Goal: Task Accomplishment & Management: Manage account settings

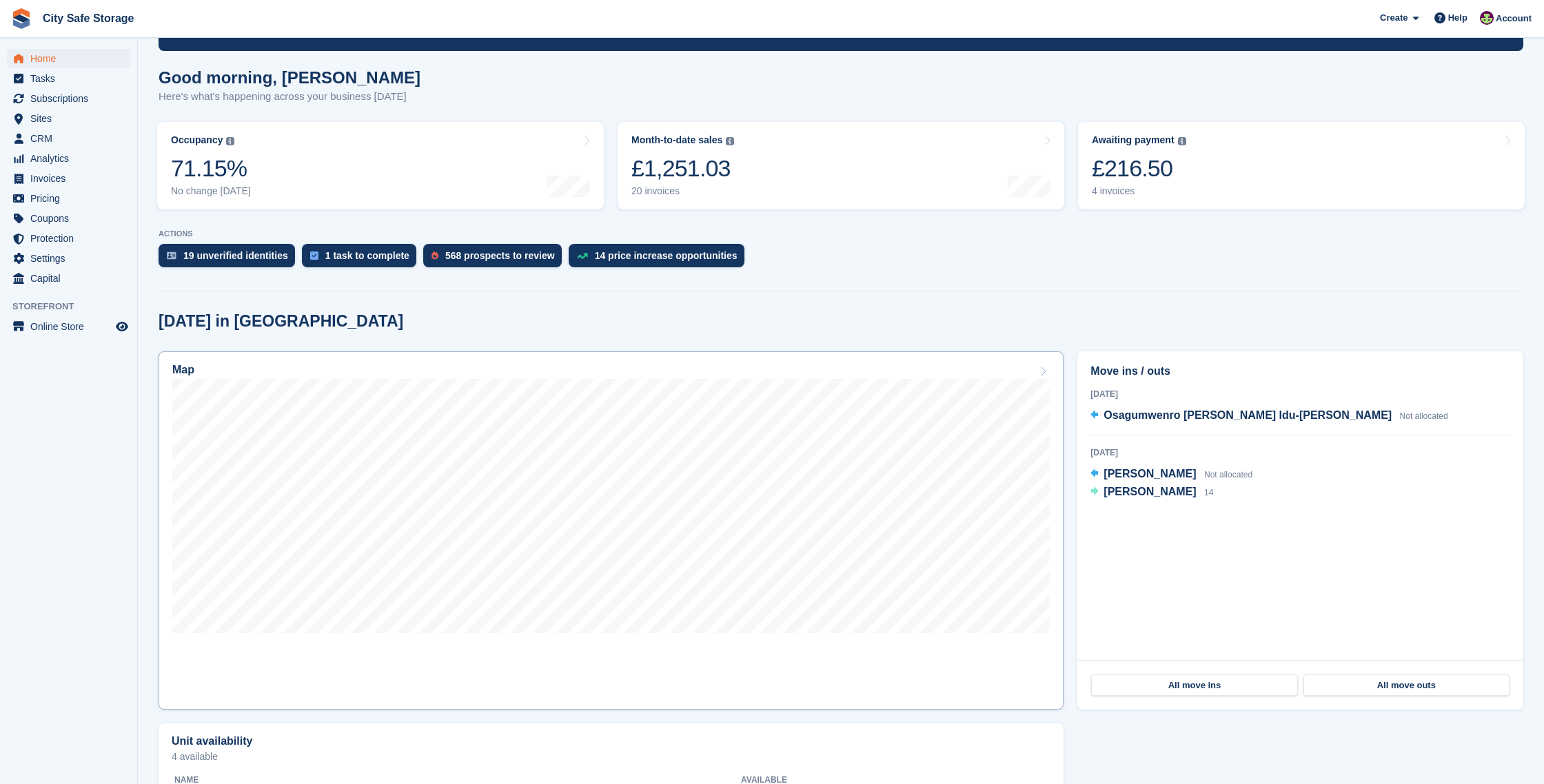
scroll to position [100, 0]
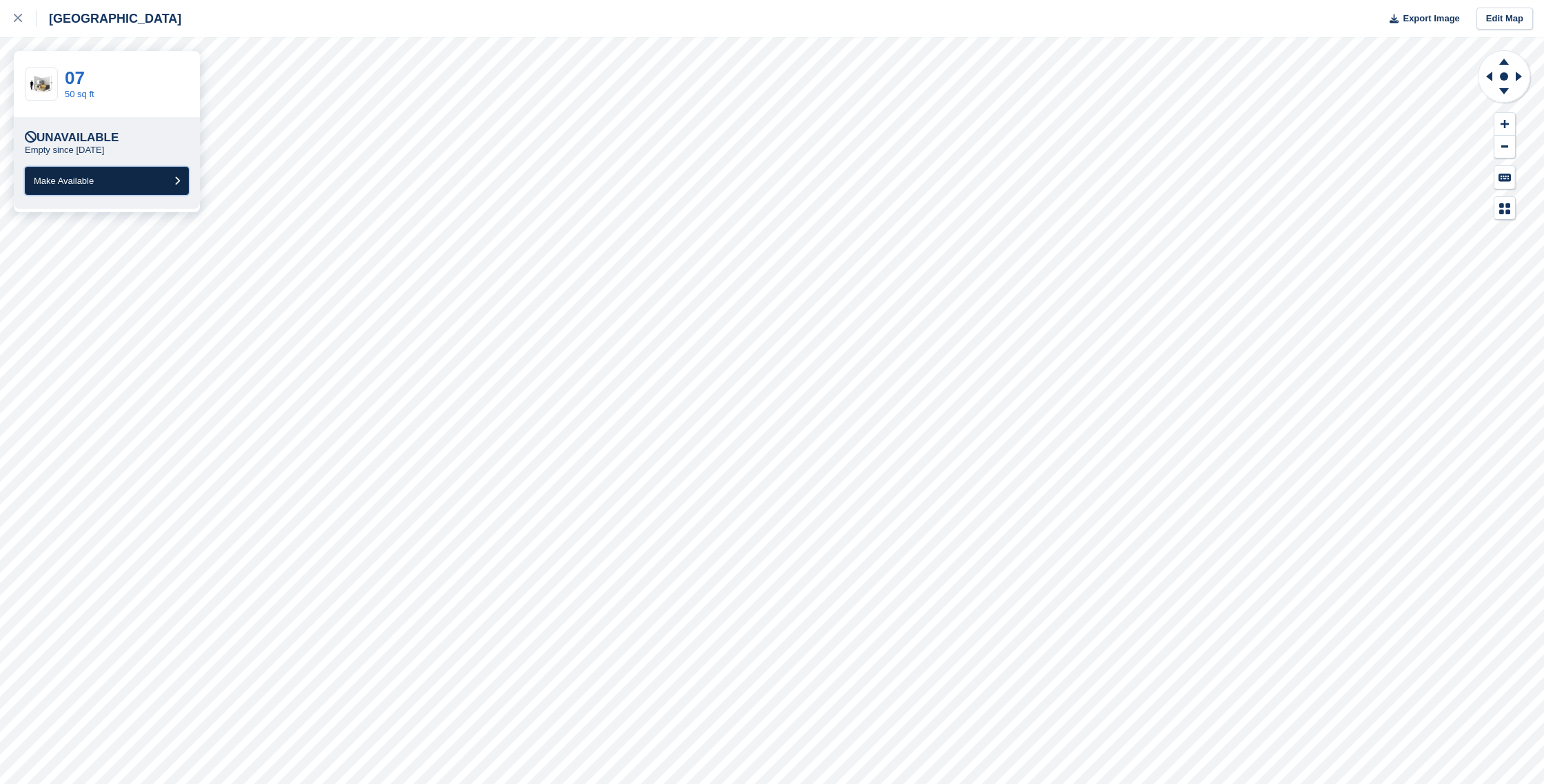
click at [87, 175] on button "Make Available" at bounding box center [106, 180] width 164 height 28
click at [23, 18] on div at bounding box center [25, 18] width 23 height 17
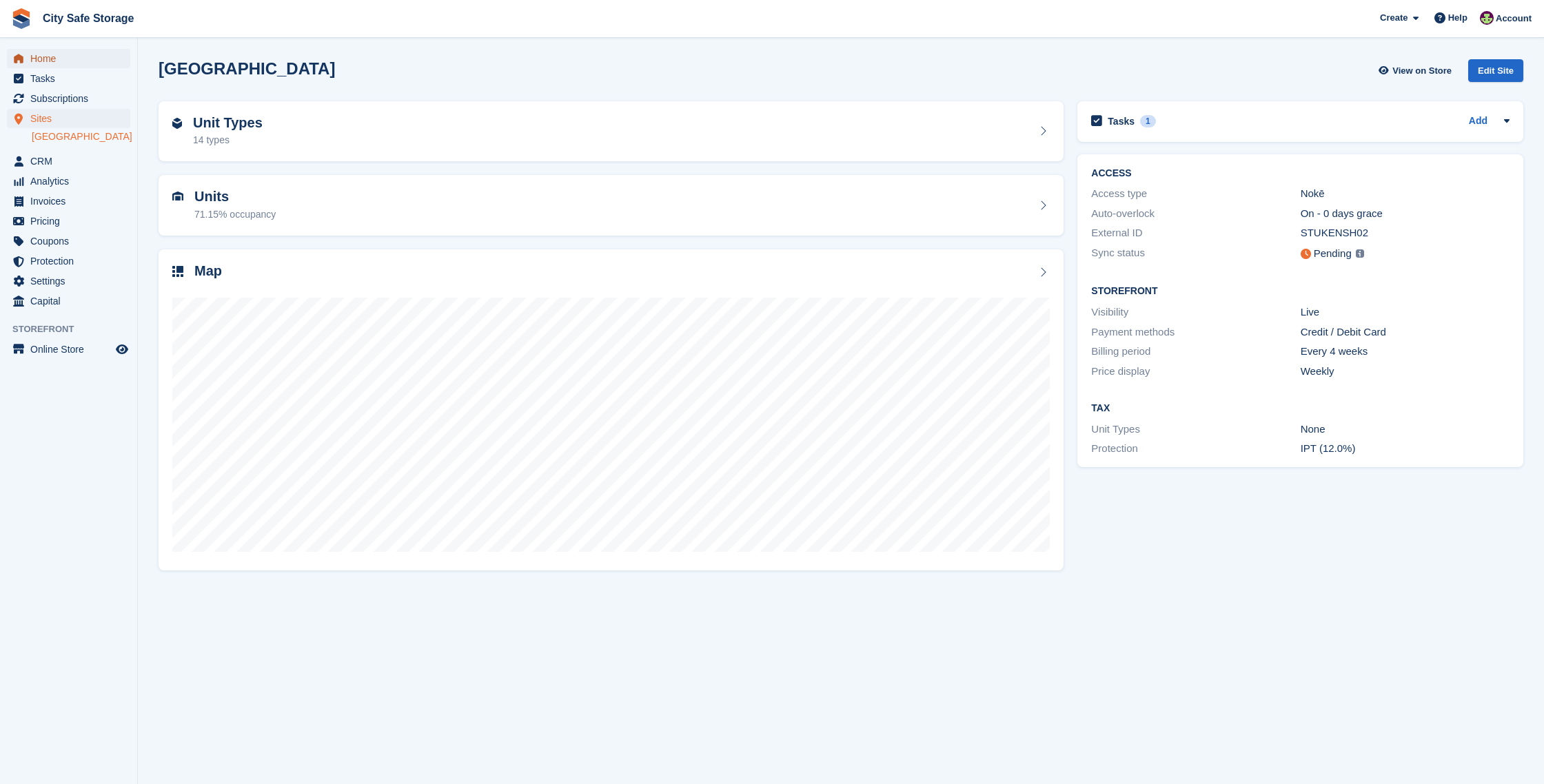
click at [61, 61] on span "Home" at bounding box center [72, 58] width 83 height 20
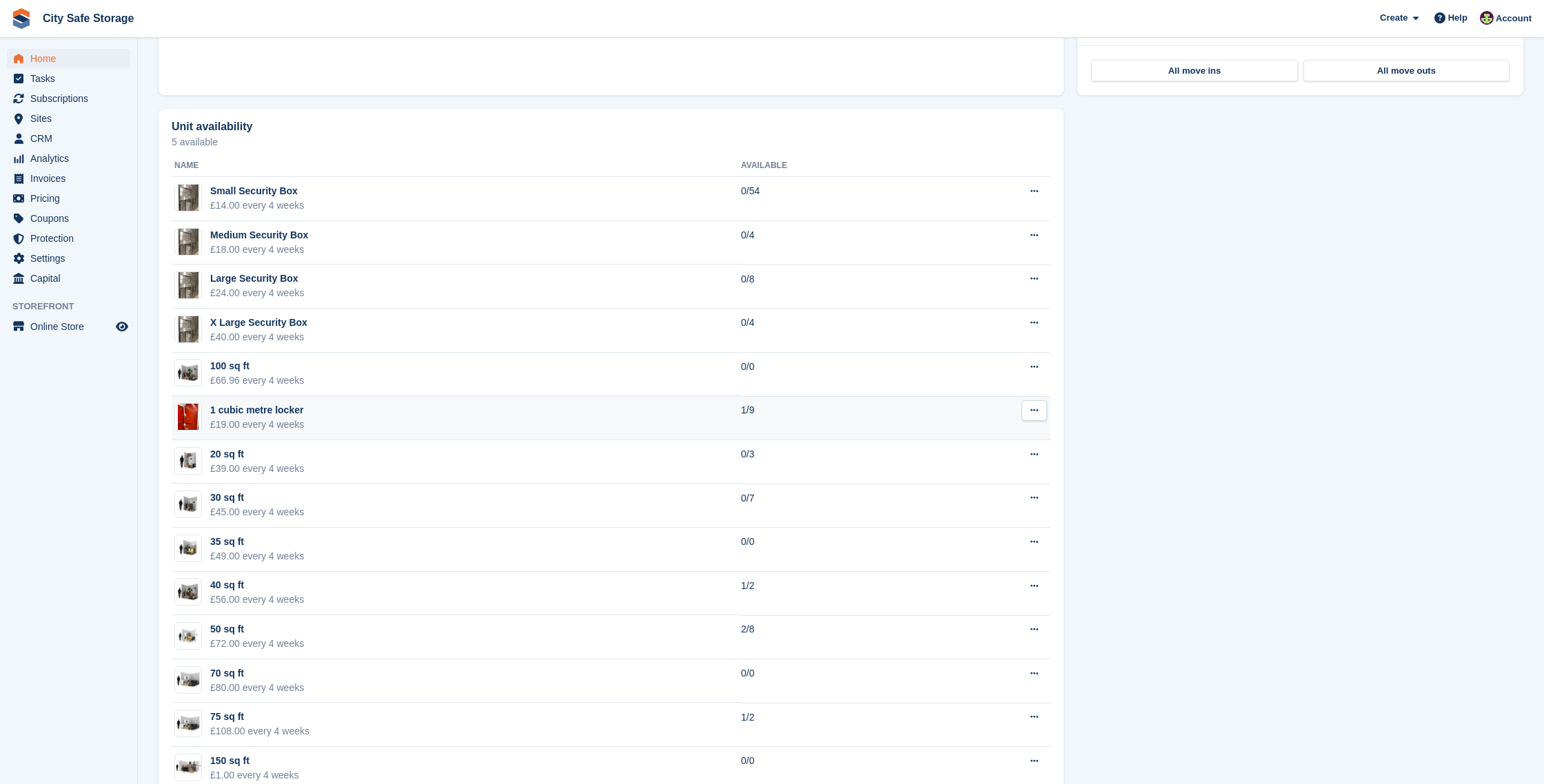
scroll to position [749, 0]
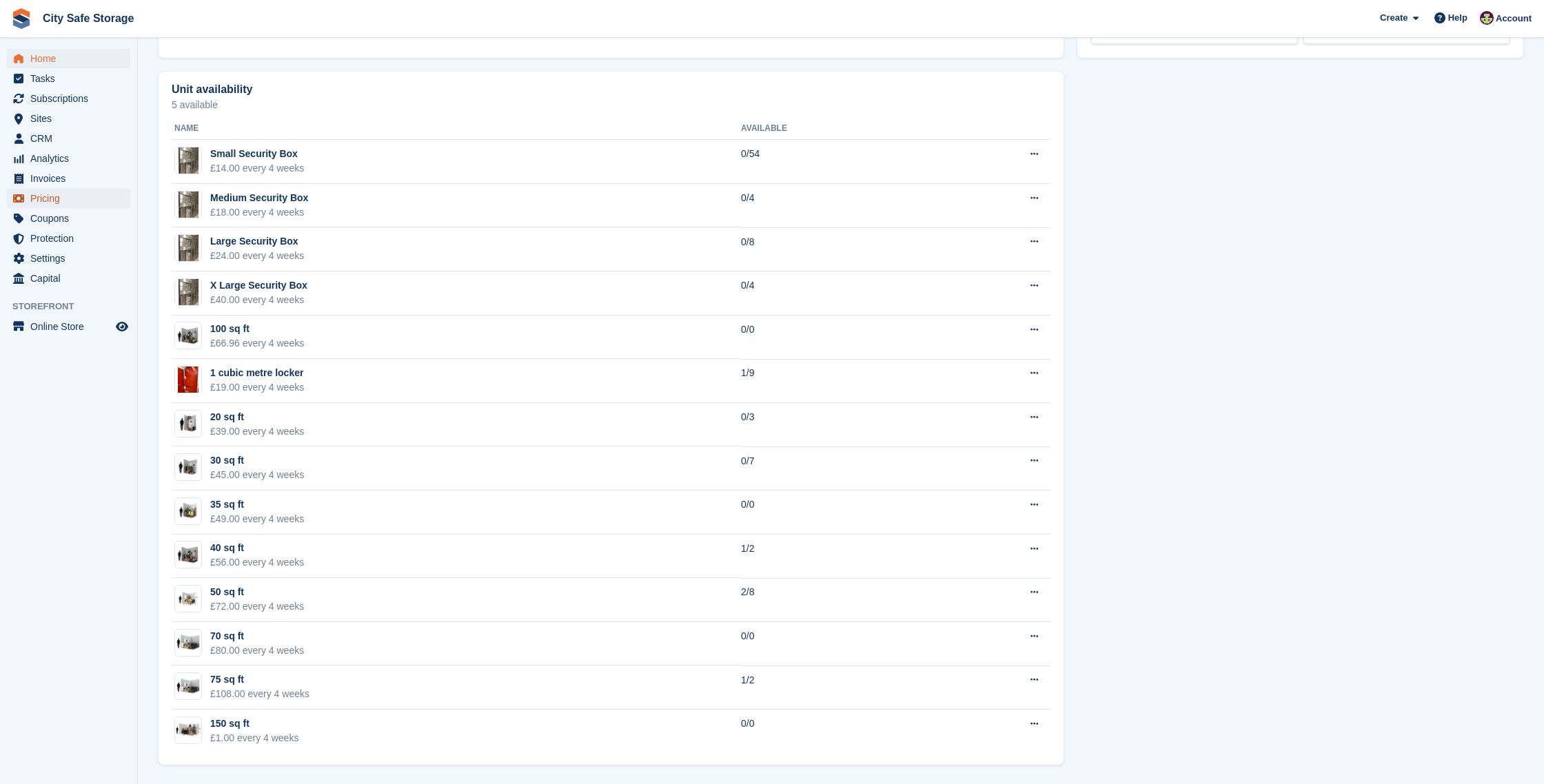
click at [71, 191] on span "Pricing" at bounding box center [72, 199] width 83 height 20
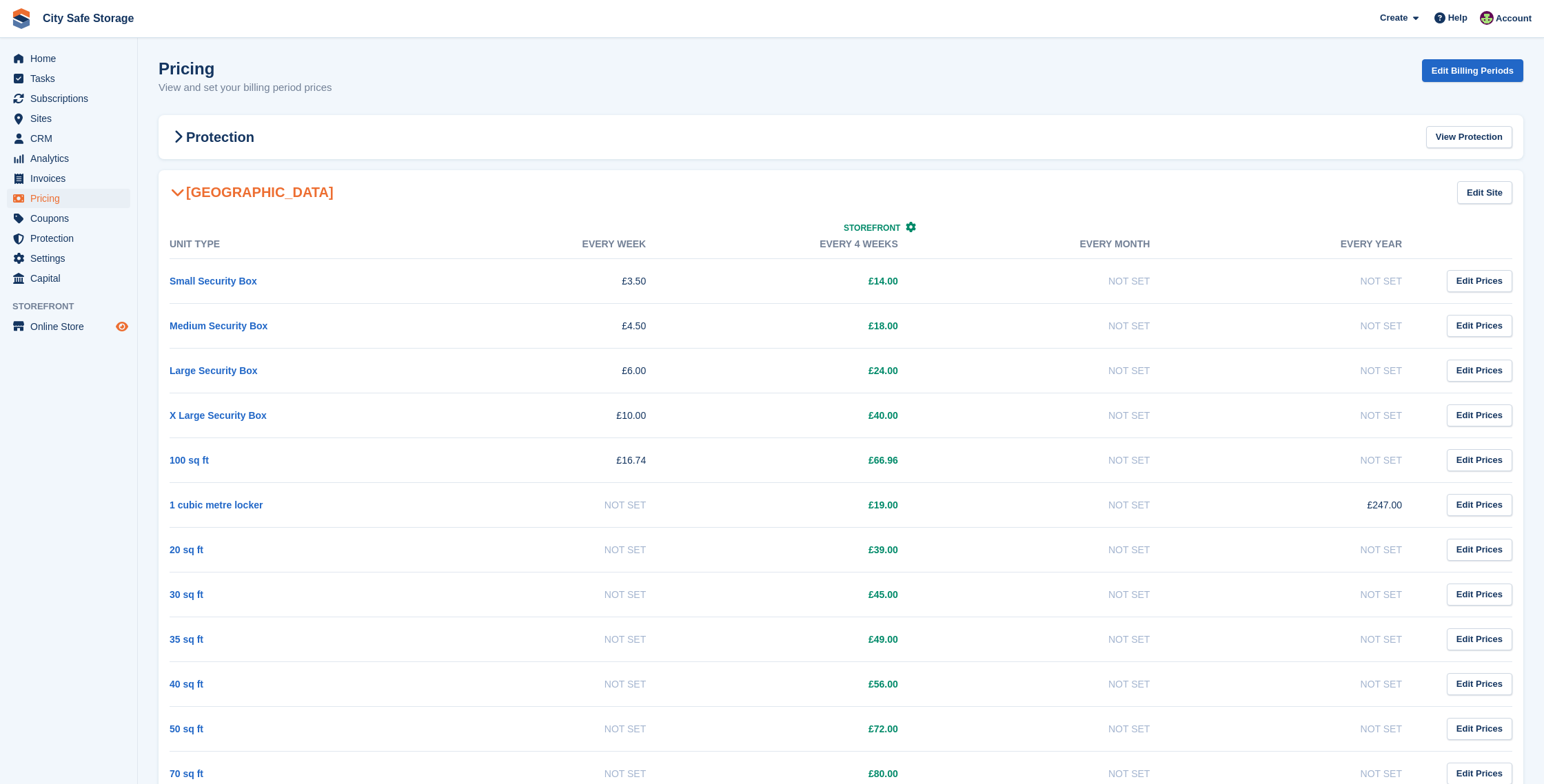
click at [119, 327] on icon "Preview store" at bounding box center [122, 326] width 12 height 11
click at [194, 549] on link "20 sq ft" at bounding box center [186, 549] width 33 height 11
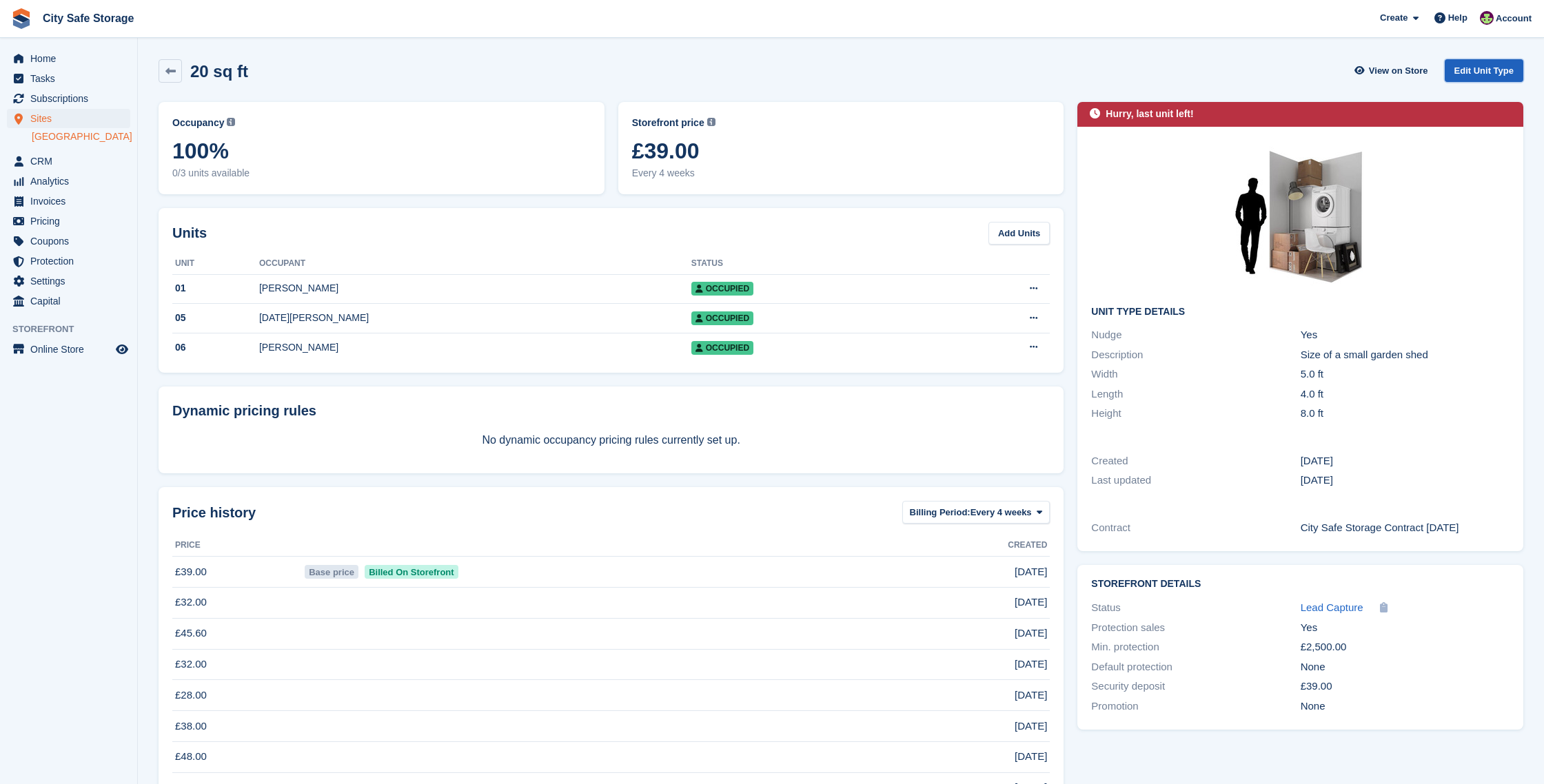
click at [1457, 70] on link "Edit Unit Type" at bounding box center [1484, 70] width 79 height 23
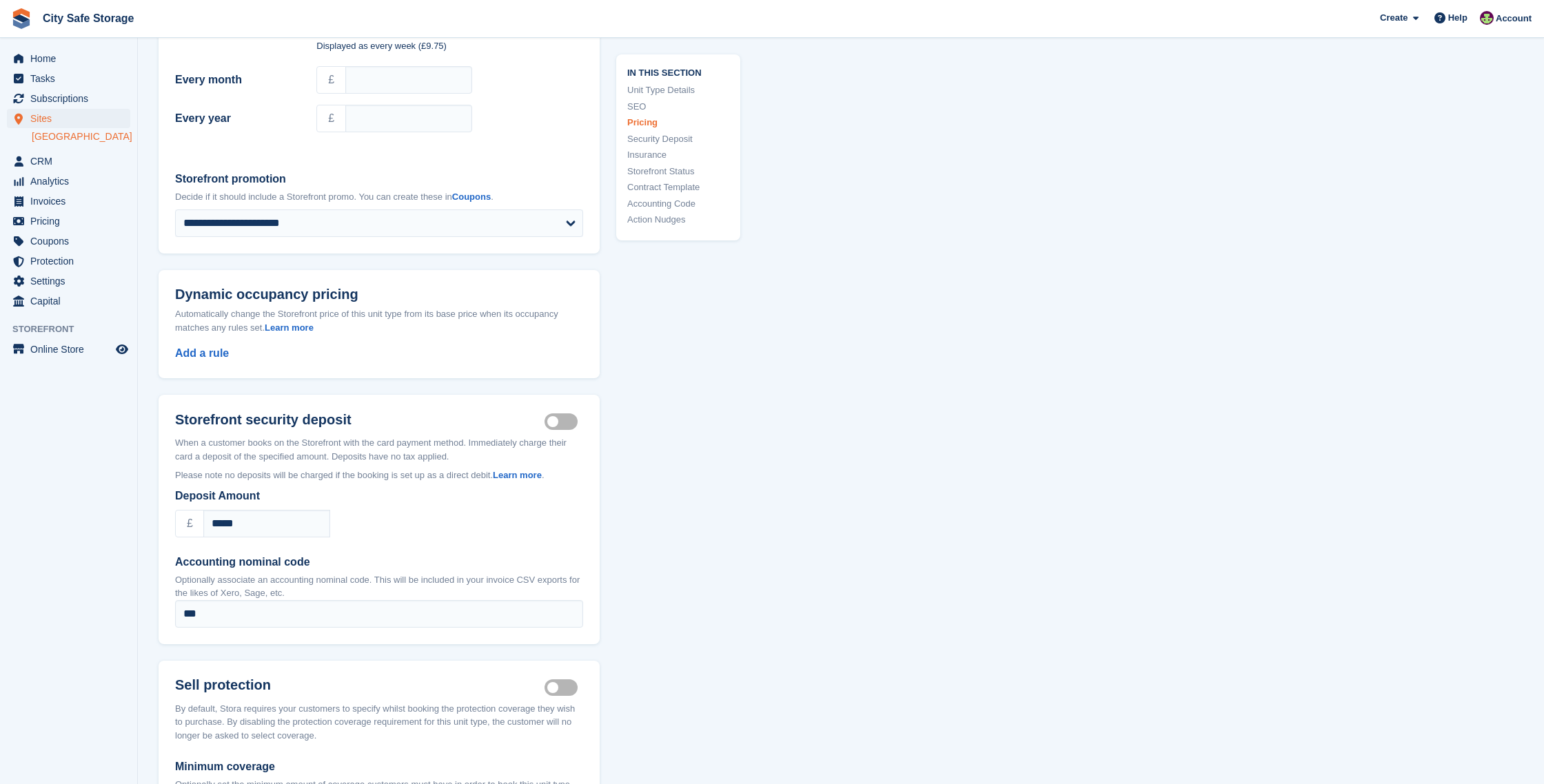
click at [647, 218] on link "Action Nudges" at bounding box center [678, 220] width 102 height 14
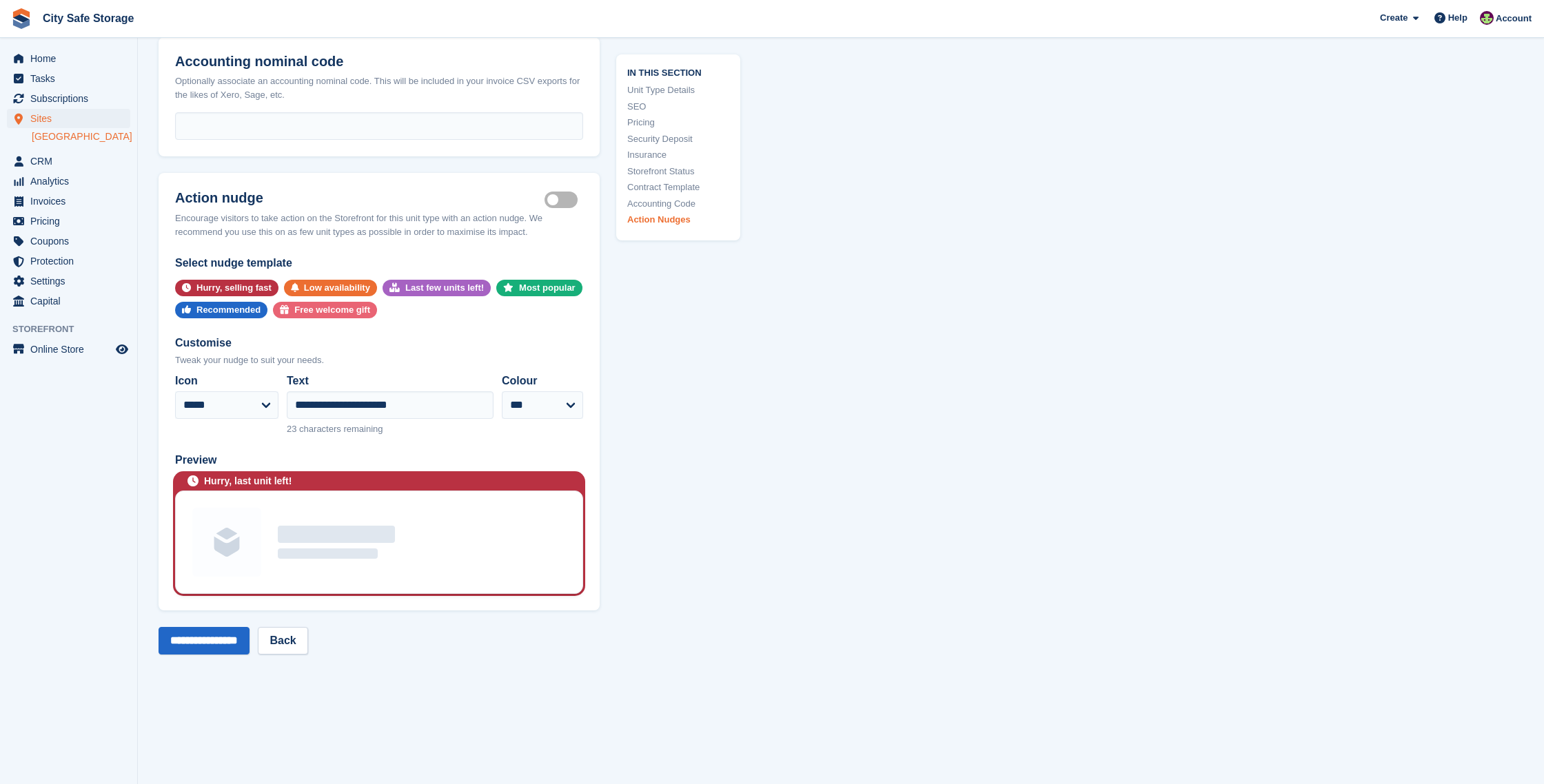
scroll to position [2807, 0]
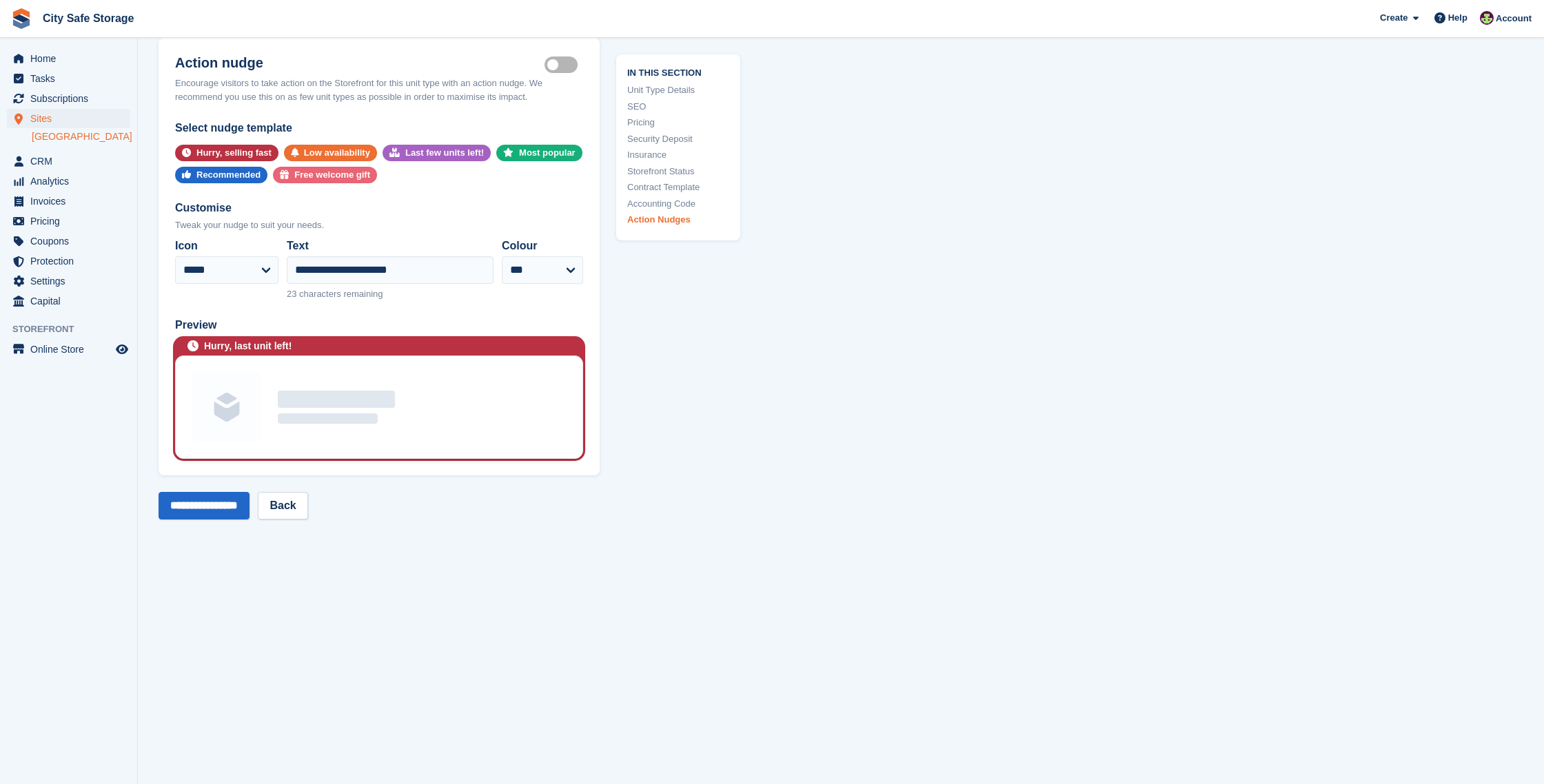
click at [554, 66] on label "Is active" at bounding box center [563, 65] width 39 height 2
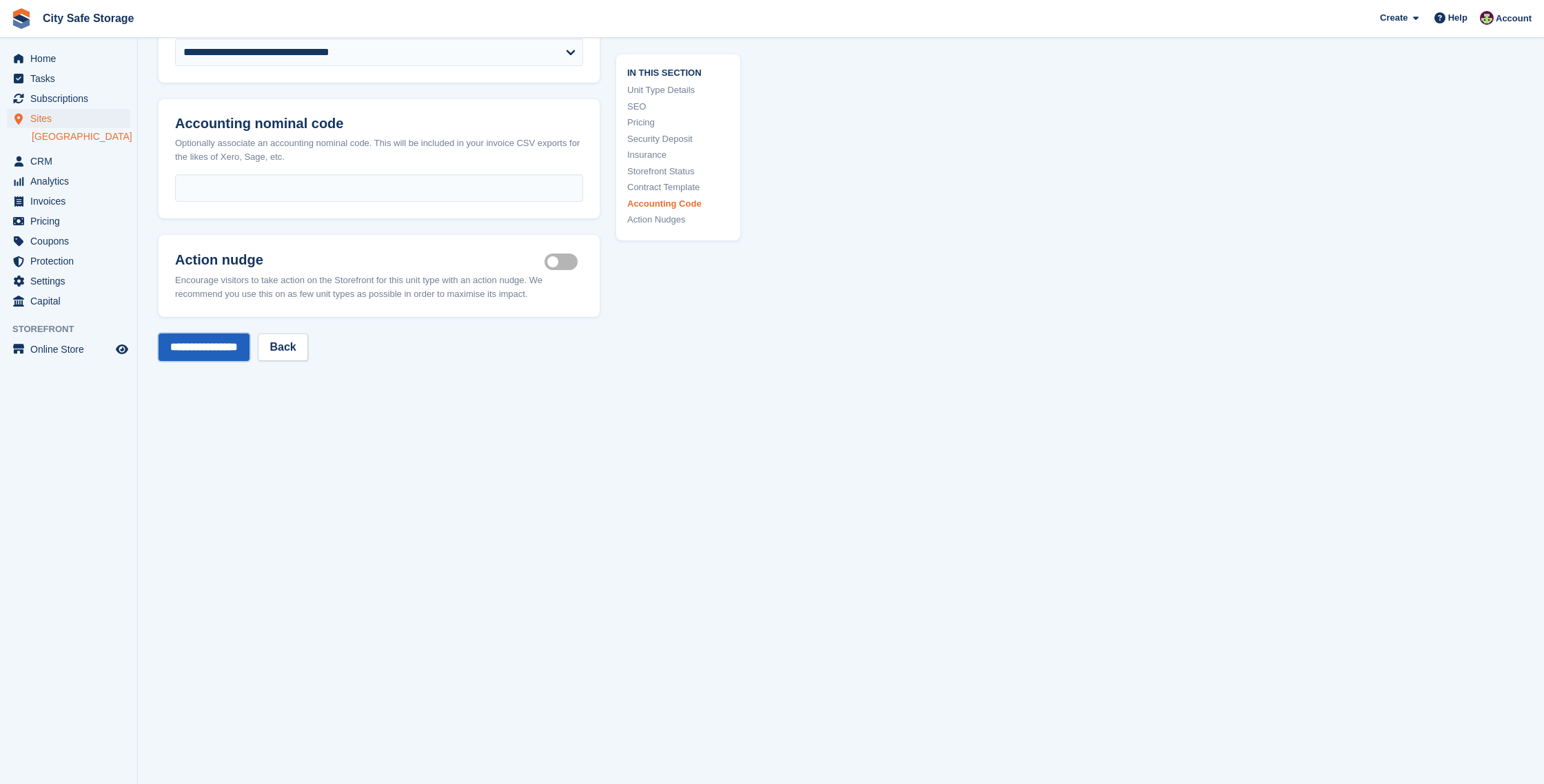
click at [237, 345] on input "**********" at bounding box center [204, 347] width 91 height 28
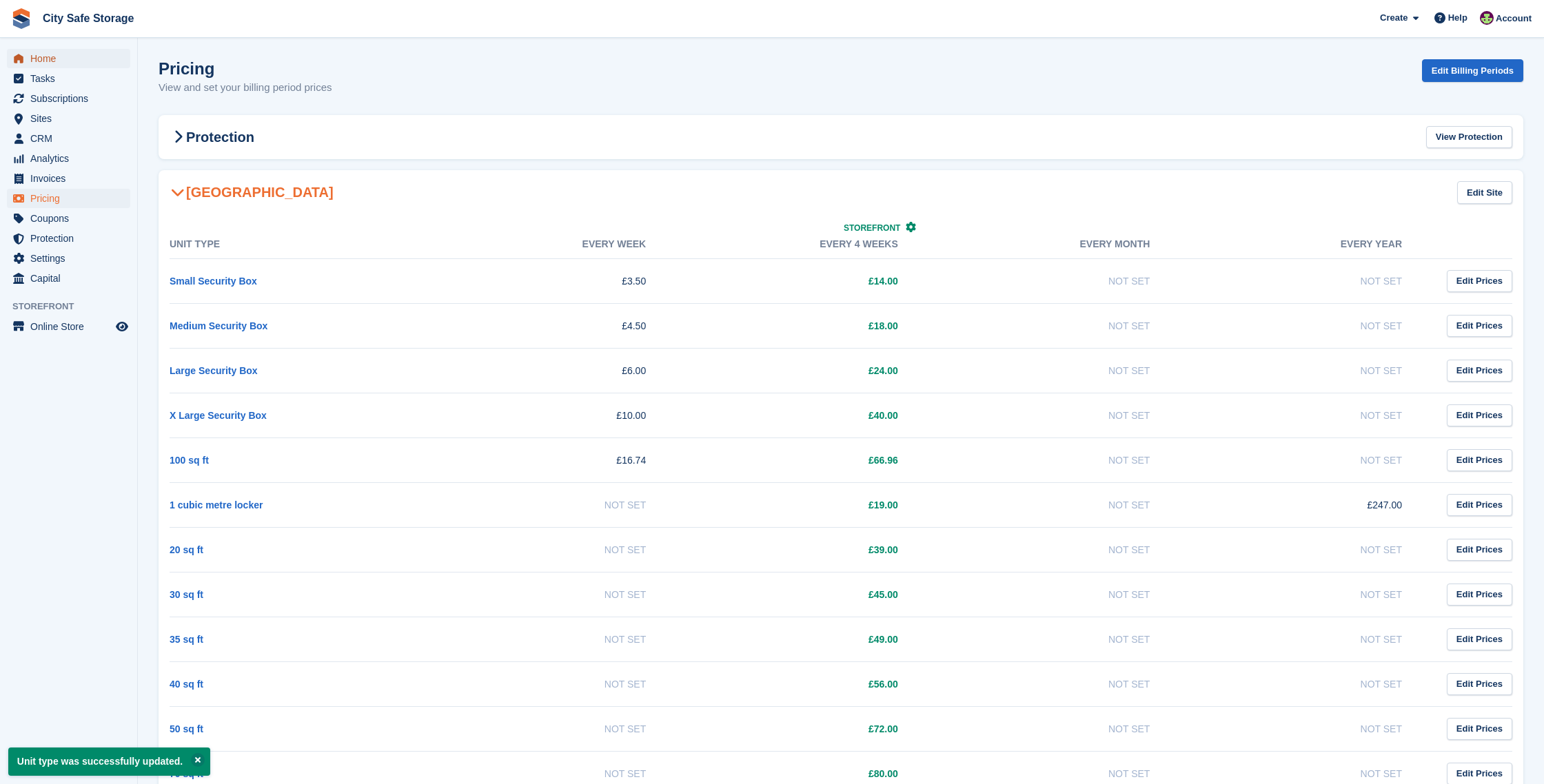
click at [39, 63] on span "Home" at bounding box center [72, 58] width 83 height 20
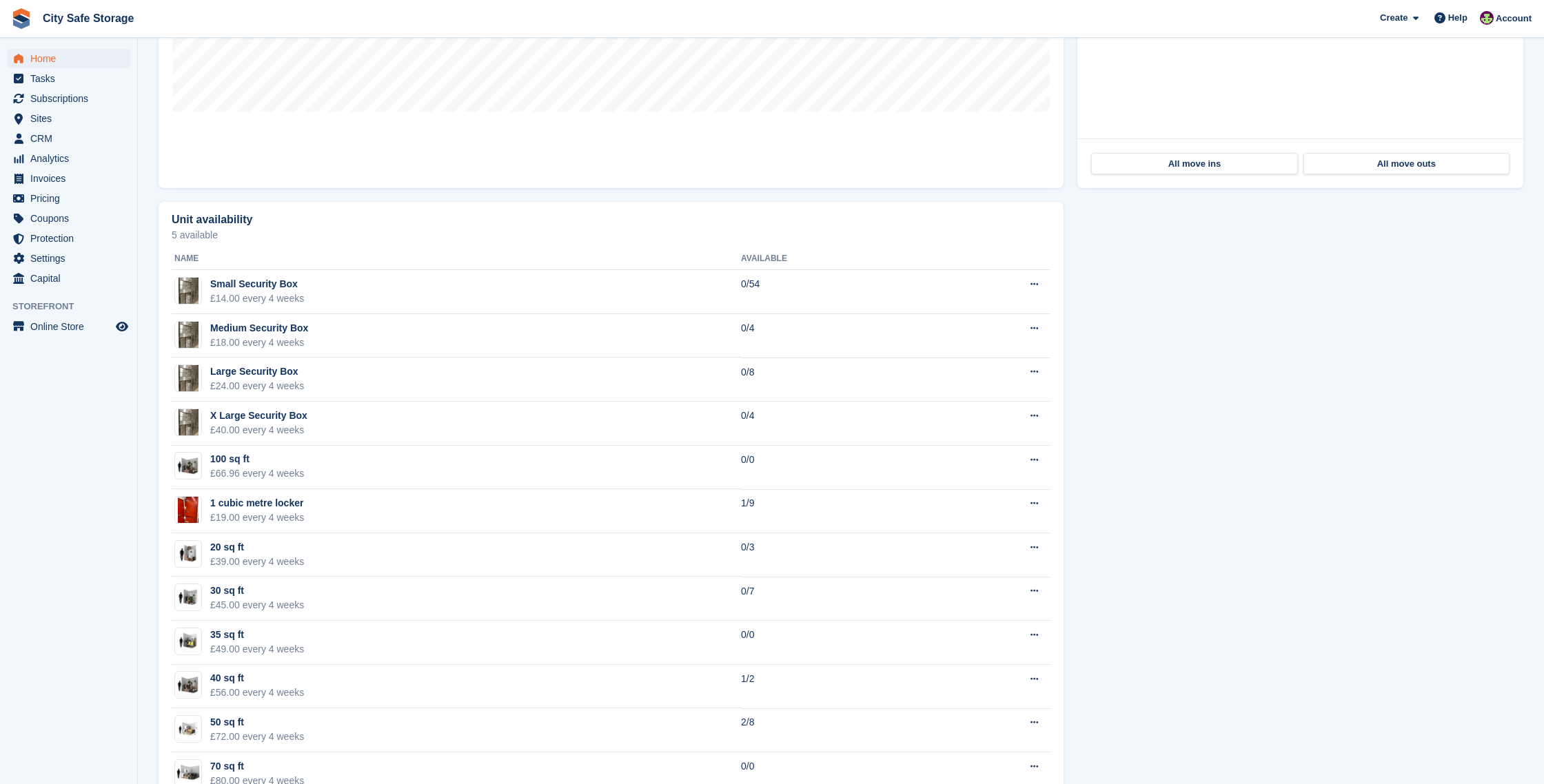
scroll to position [749, 0]
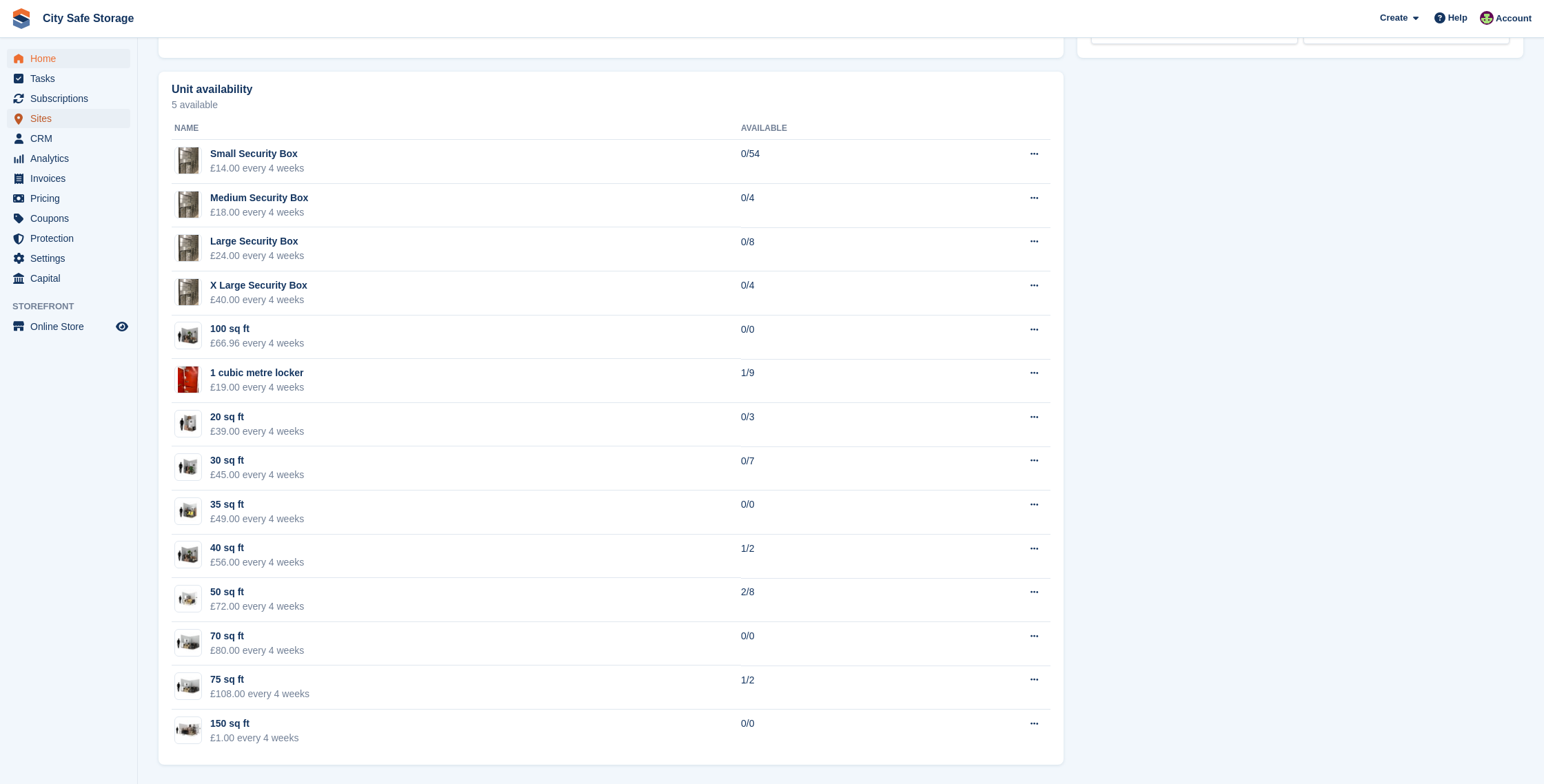
click at [48, 116] on span "Sites" at bounding box center [72, 119] width 83 height 20
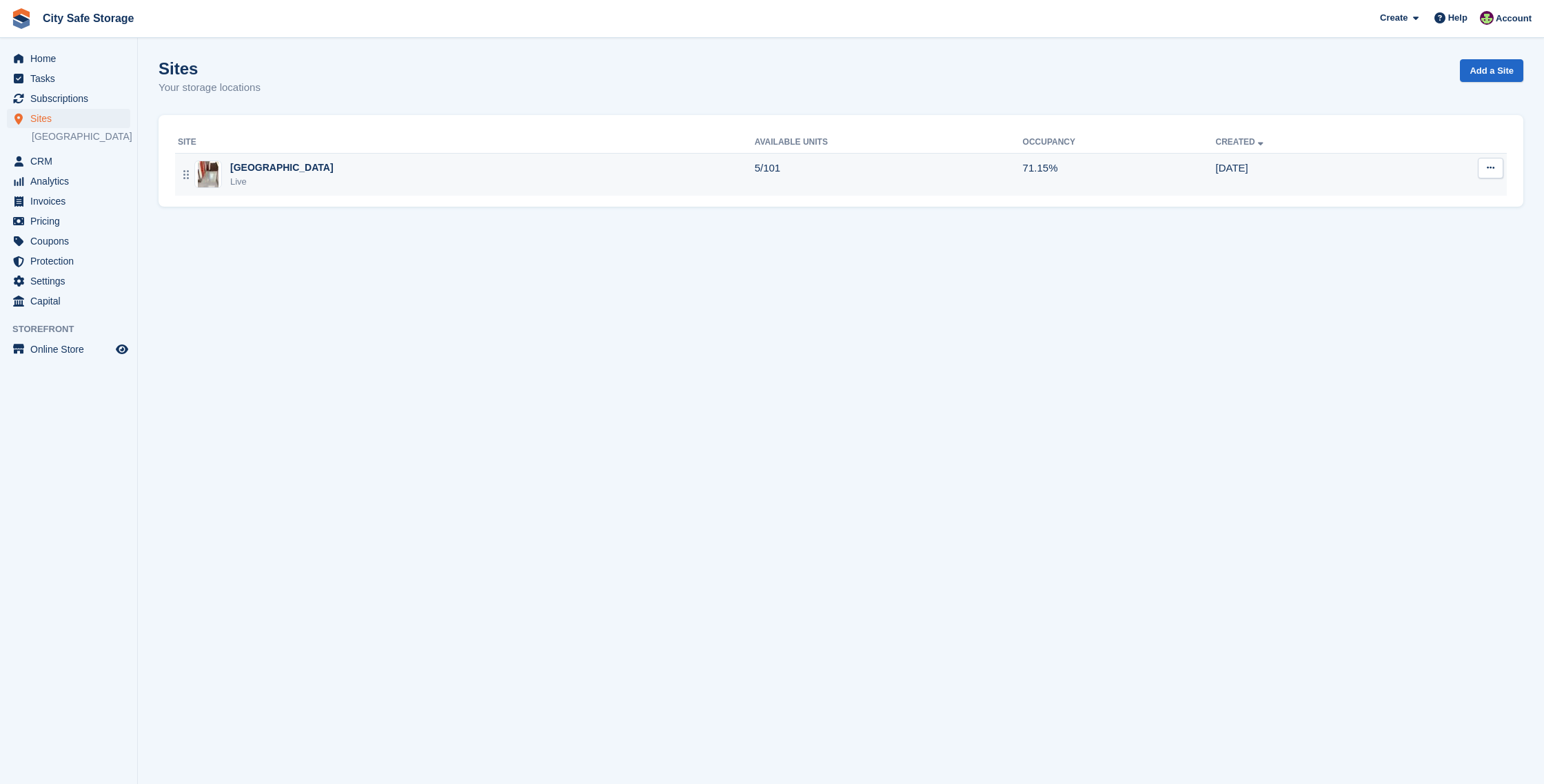
click at [348, 166] on div "Sheffield Live" at bounding box center [466, 175] width 577 height 28
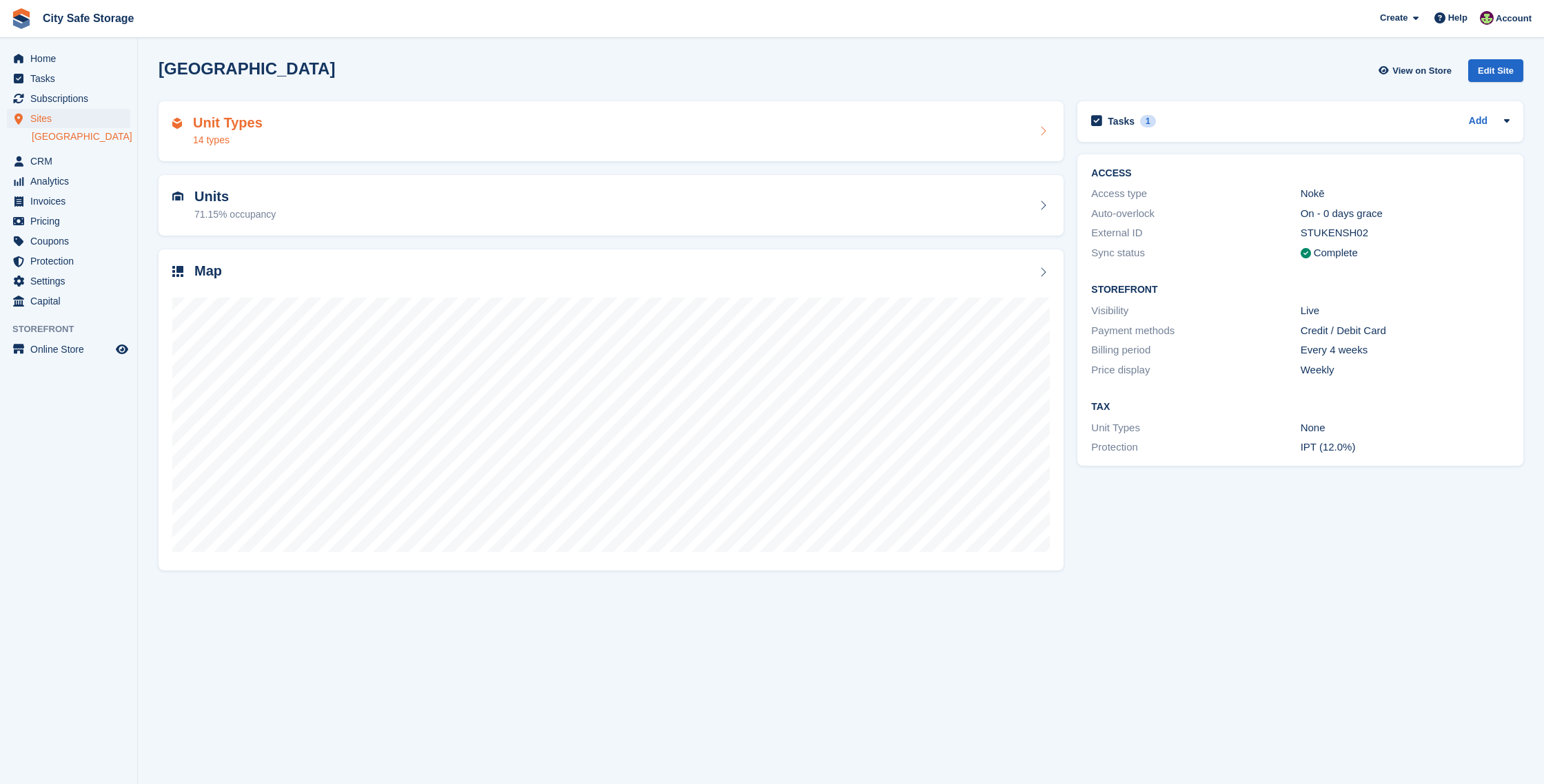
click at [247, 127] on h2 "Unit Types" at bounding box center [228, 123] width 70 height 16
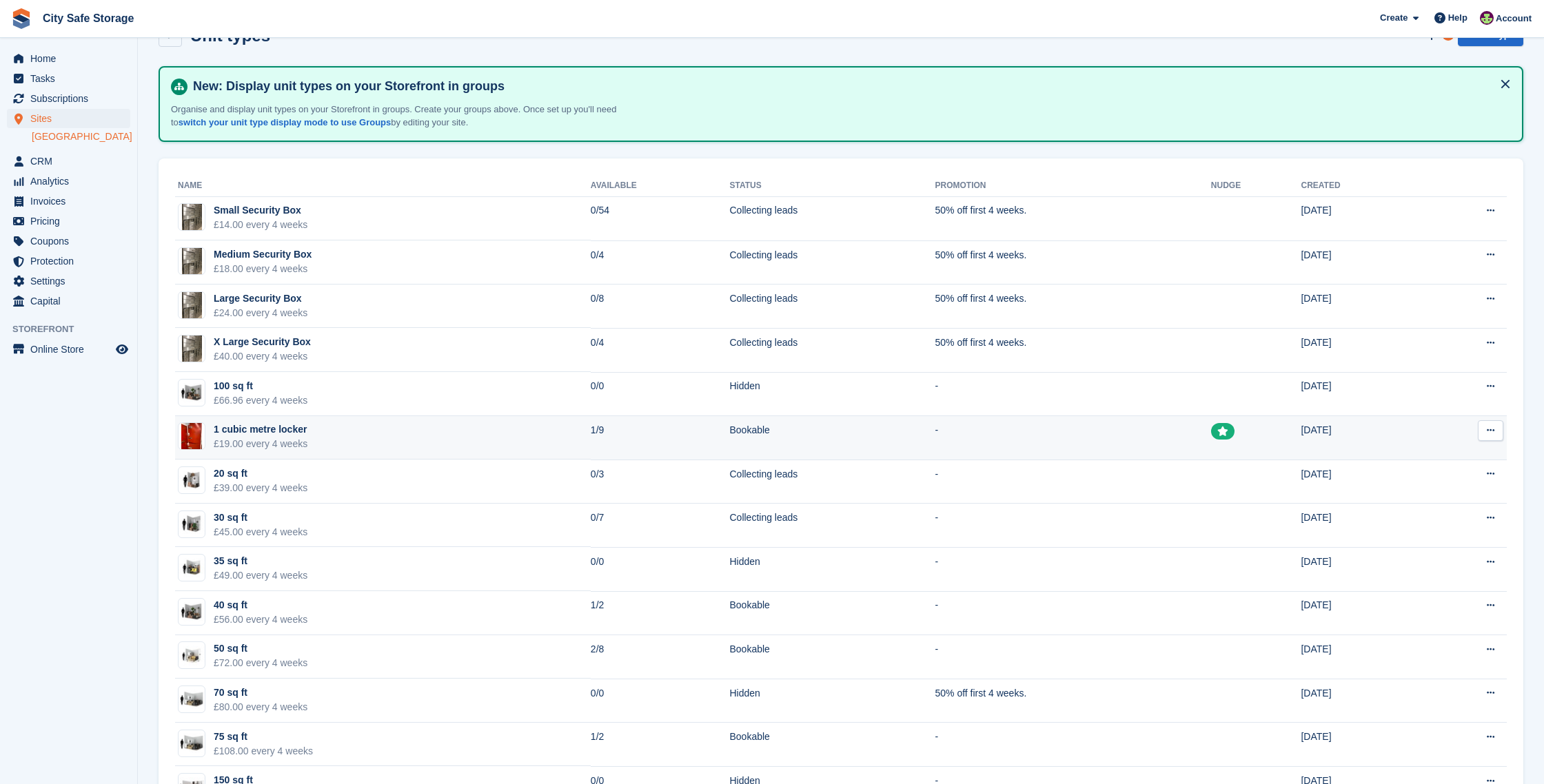
scroll to position [93, 0]
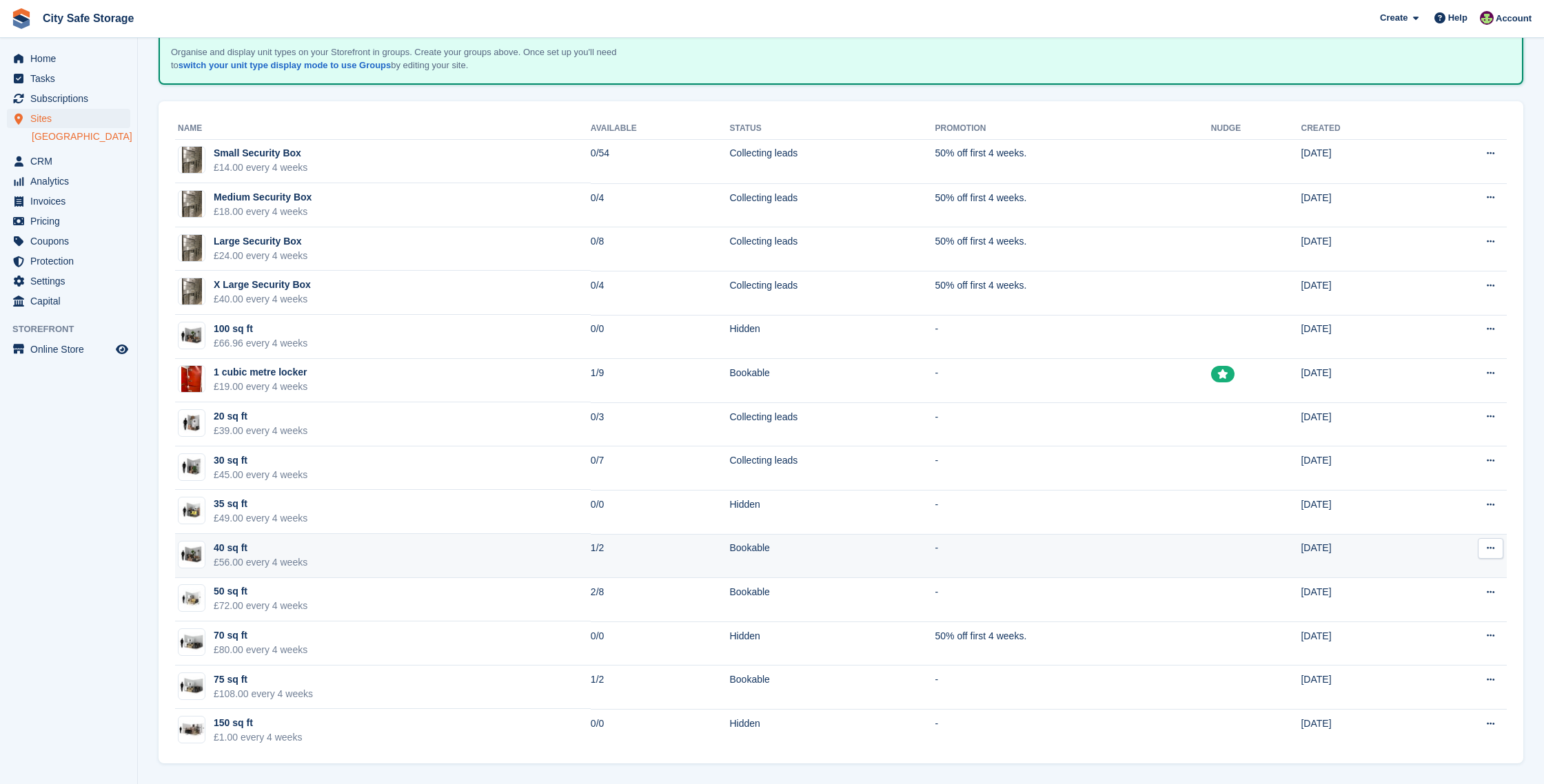
click at [591, 553] on td "1/2" at bounding box center [660, 556] width 139 height 44
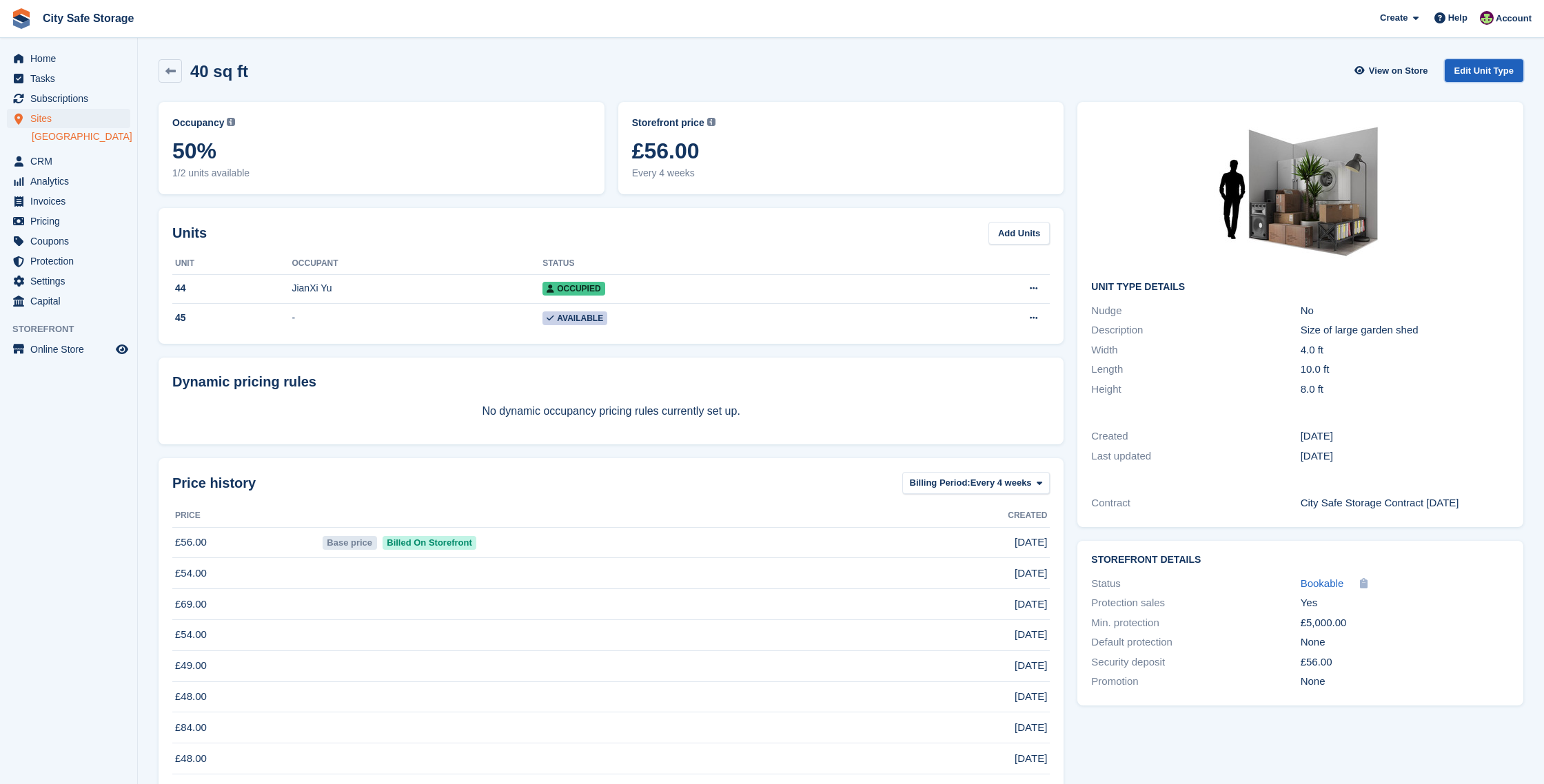
click at [1476, 76] on link "Edit Unit Type" at bounding box center [1484, 70] width 79 height 23
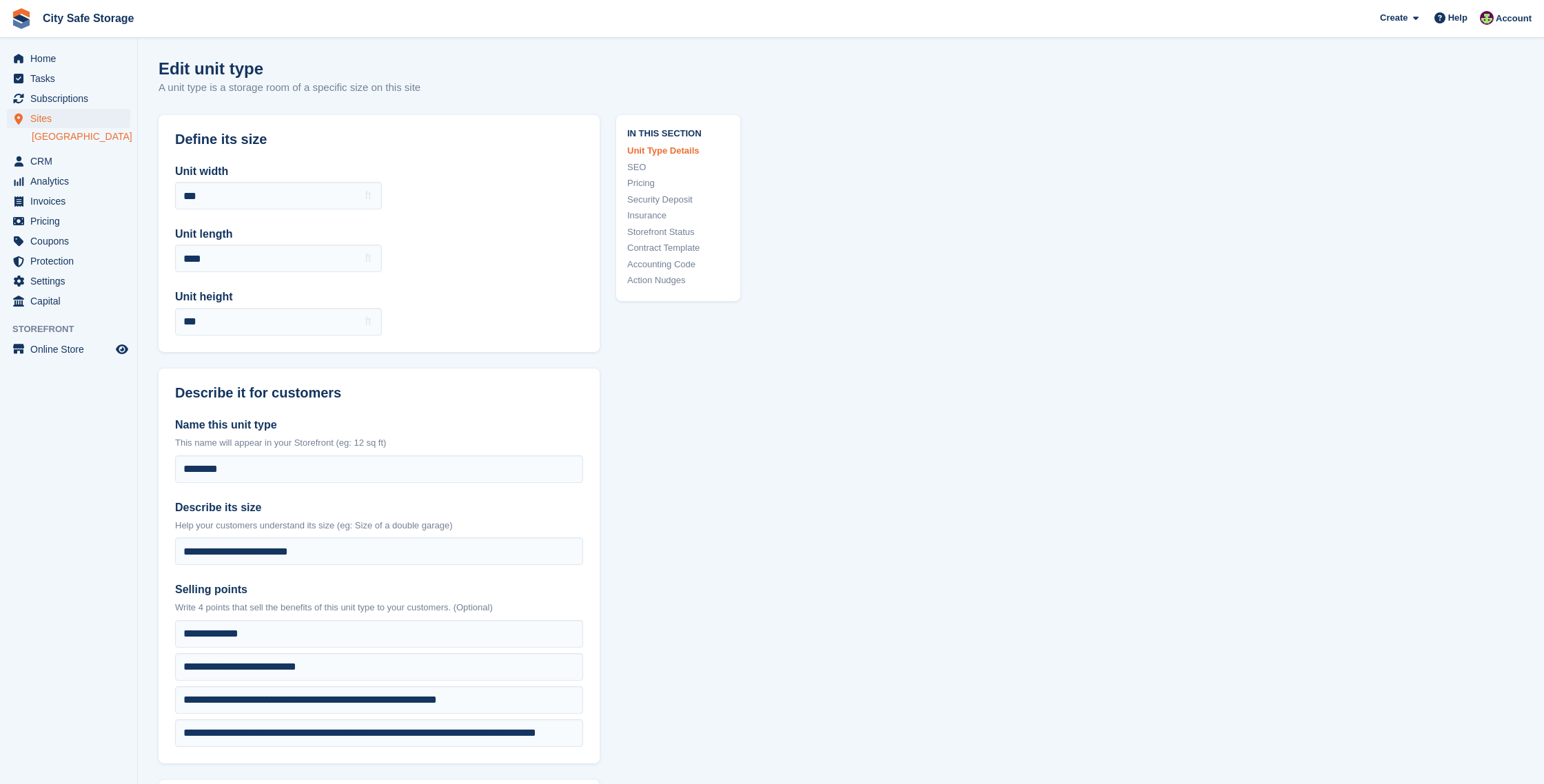
click at [675, 279] on link "Action Nudges" at bounding box center [678, 280] width 102 height 14
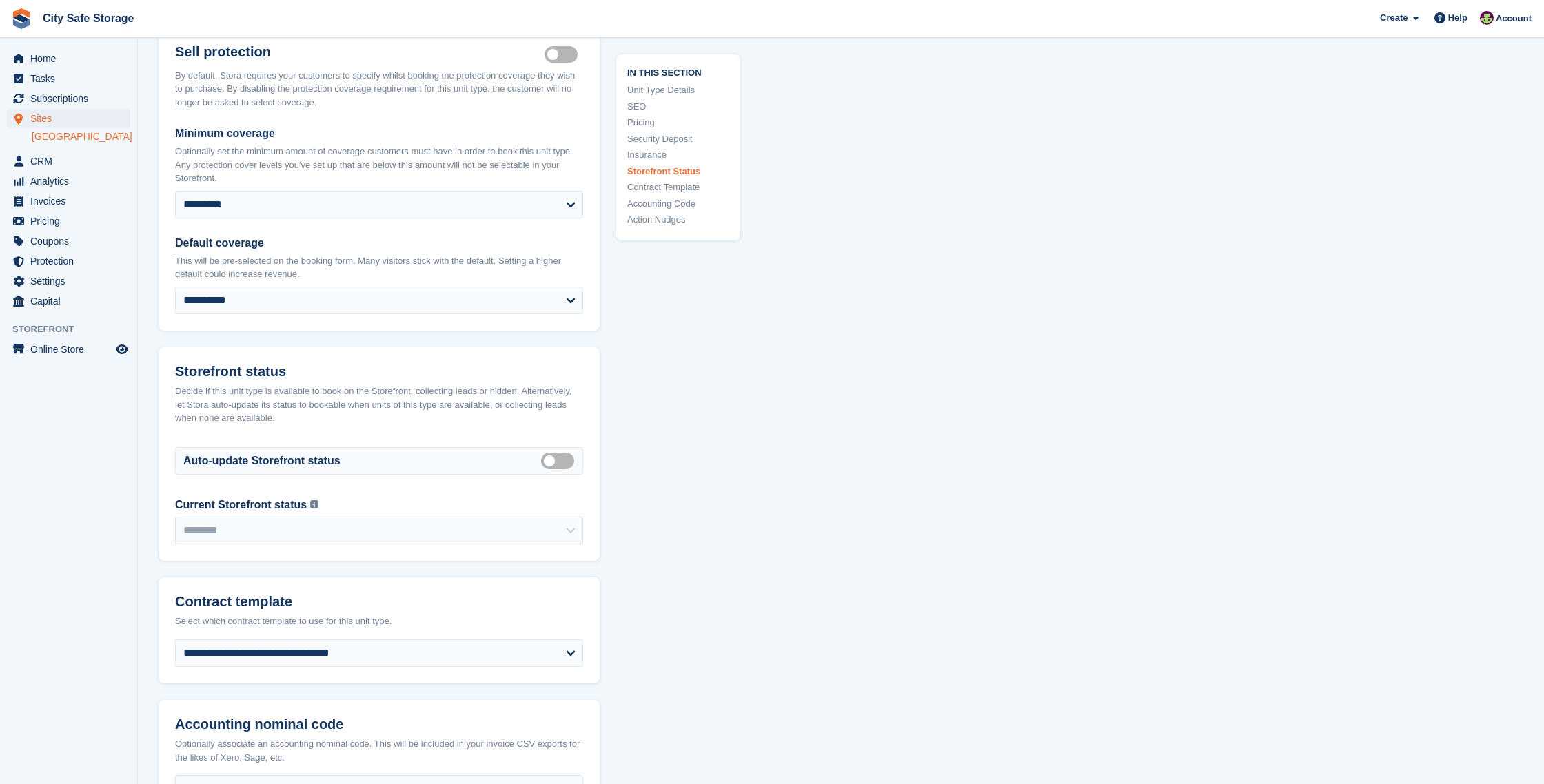
scroll to position [2609, 0]
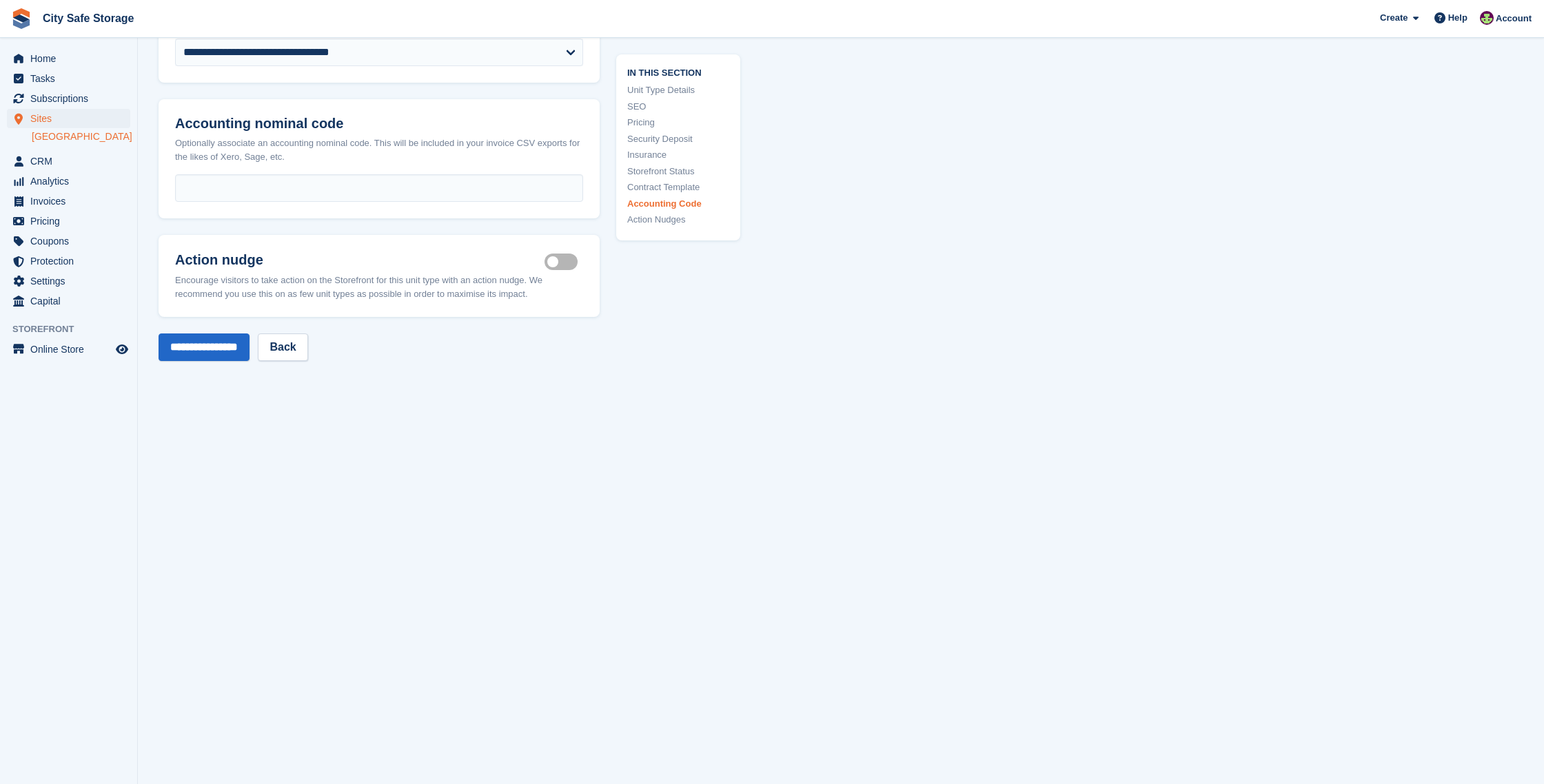
click at [565, 263] on label "Is active" at bounding box center [563, 262] width 39 height 2
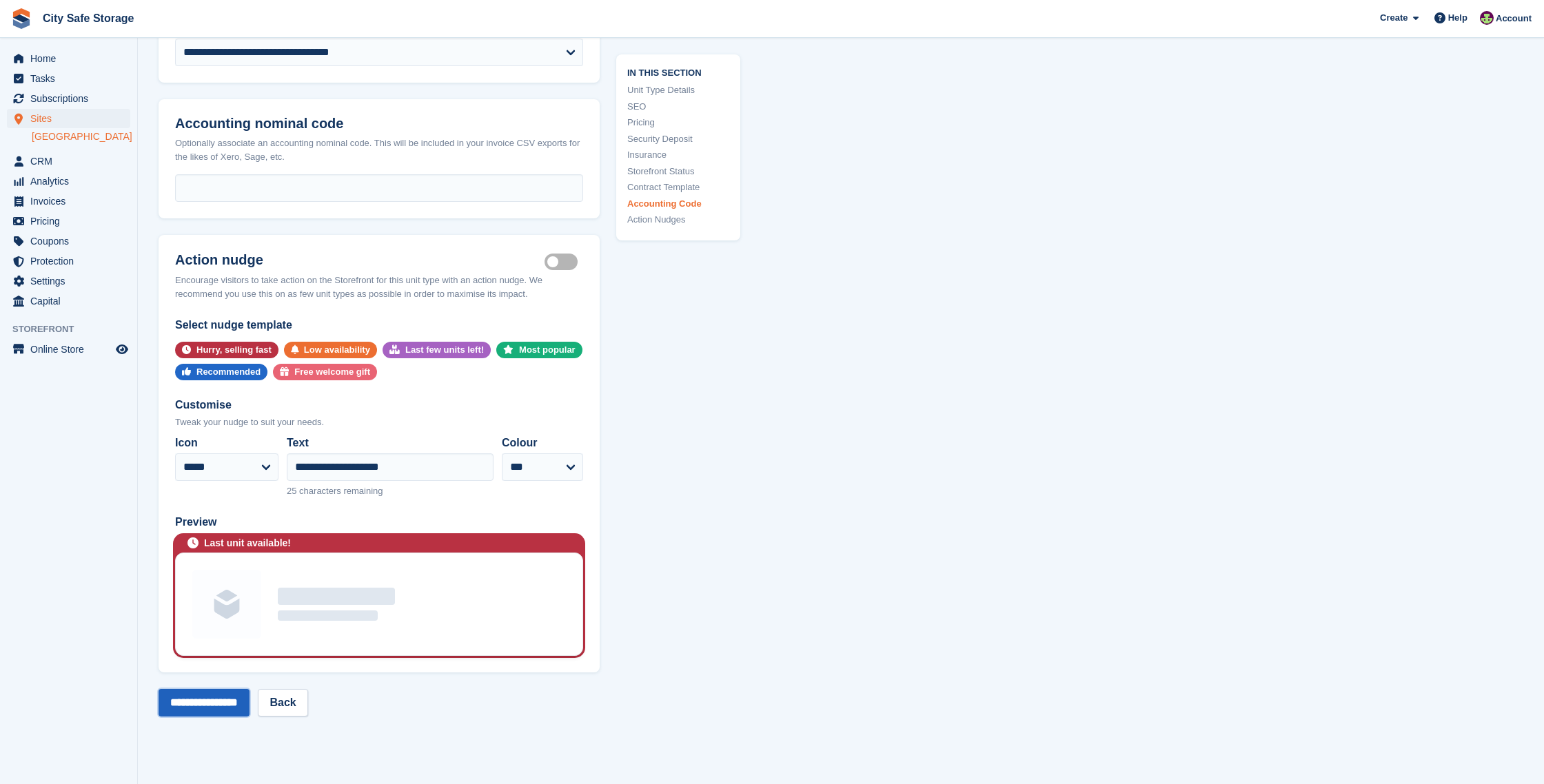
click at [231, 704] on input "**********" at bounding box center [204, 703] width 91 height 28
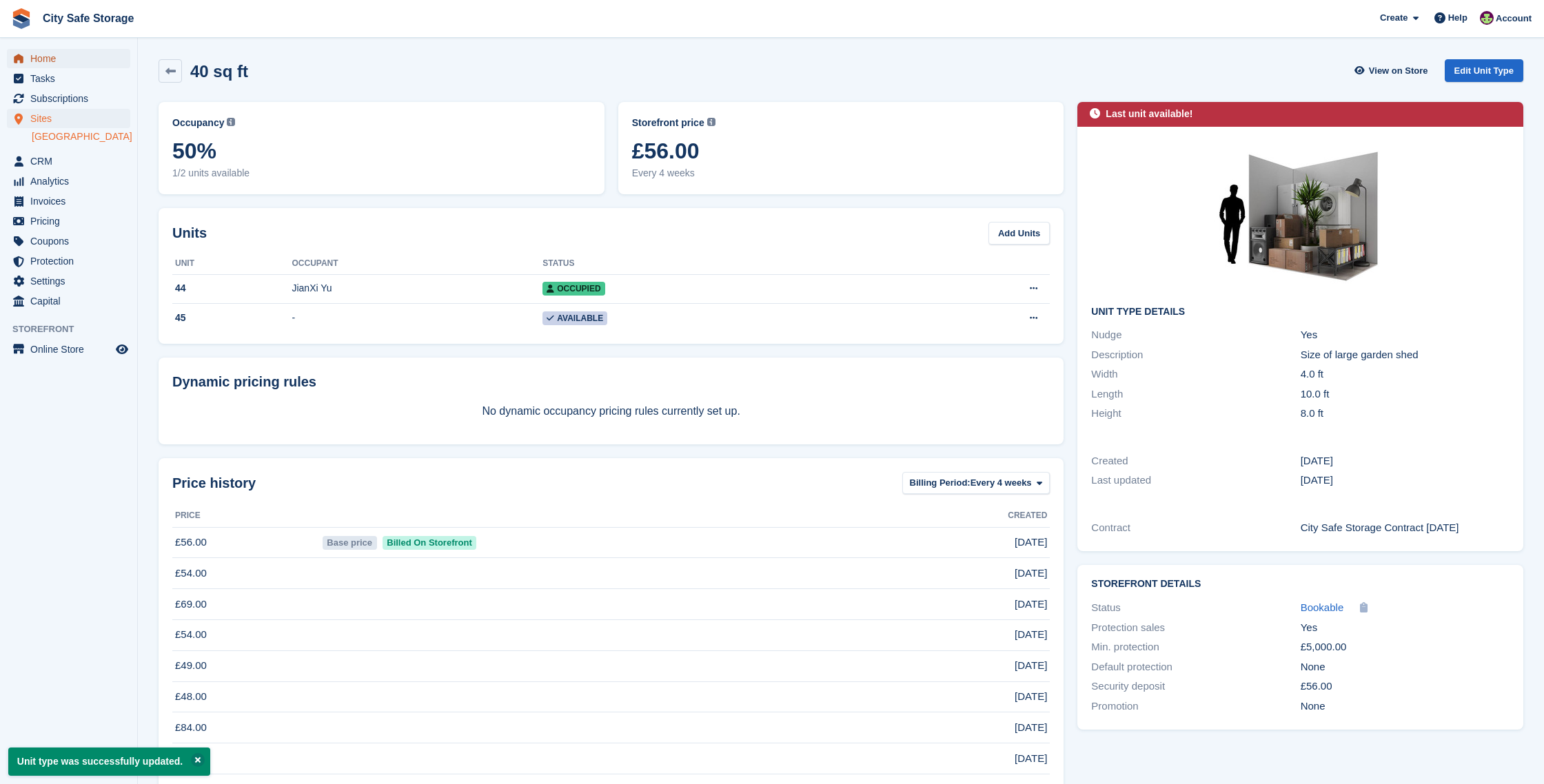
click at [60, 58] on span "Home" at bounding box center [72, 58] width 83 height 20
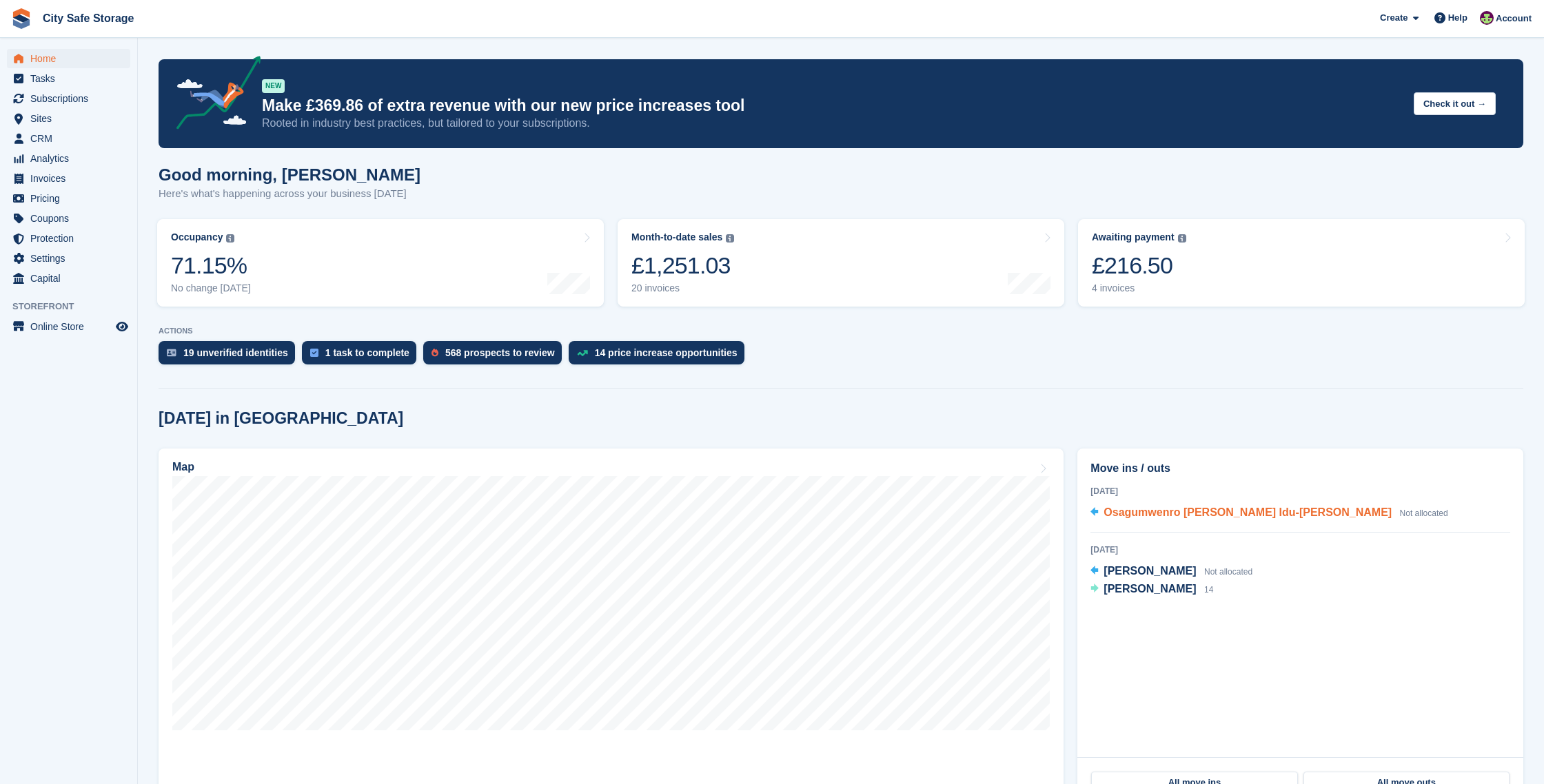
click at [1180, 514] on span "Osagumwenro [PERSON_NAME] Idu-[PERSON_NAME]" at bounding box center [1248, 512] width 288 height 12
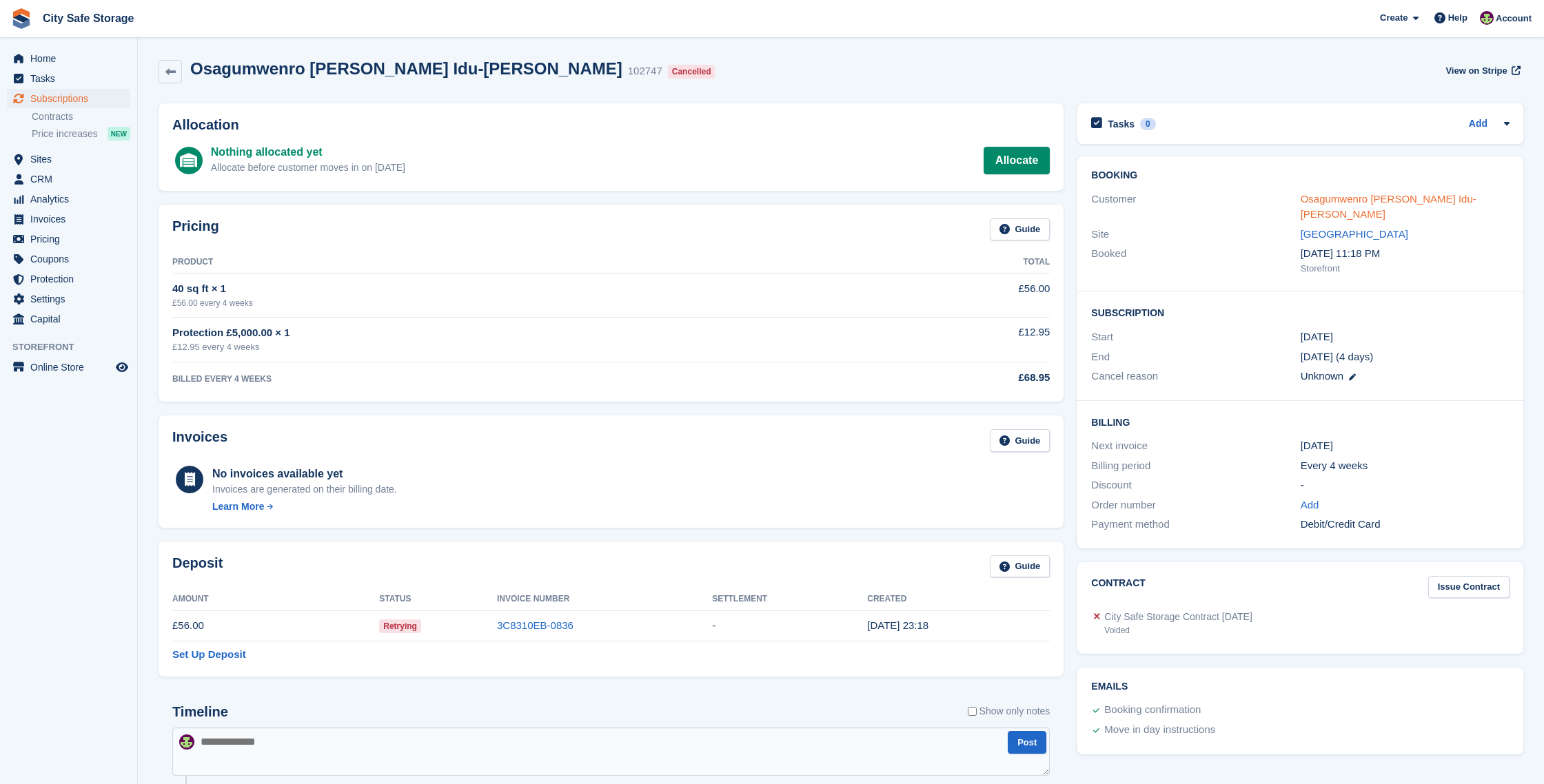
click at [1332, 202] on link "Osagumwenro [PERSON_NAME] Idu-[PERSON_NAME]" at bounding box center [1388, 207] width 176 height 28
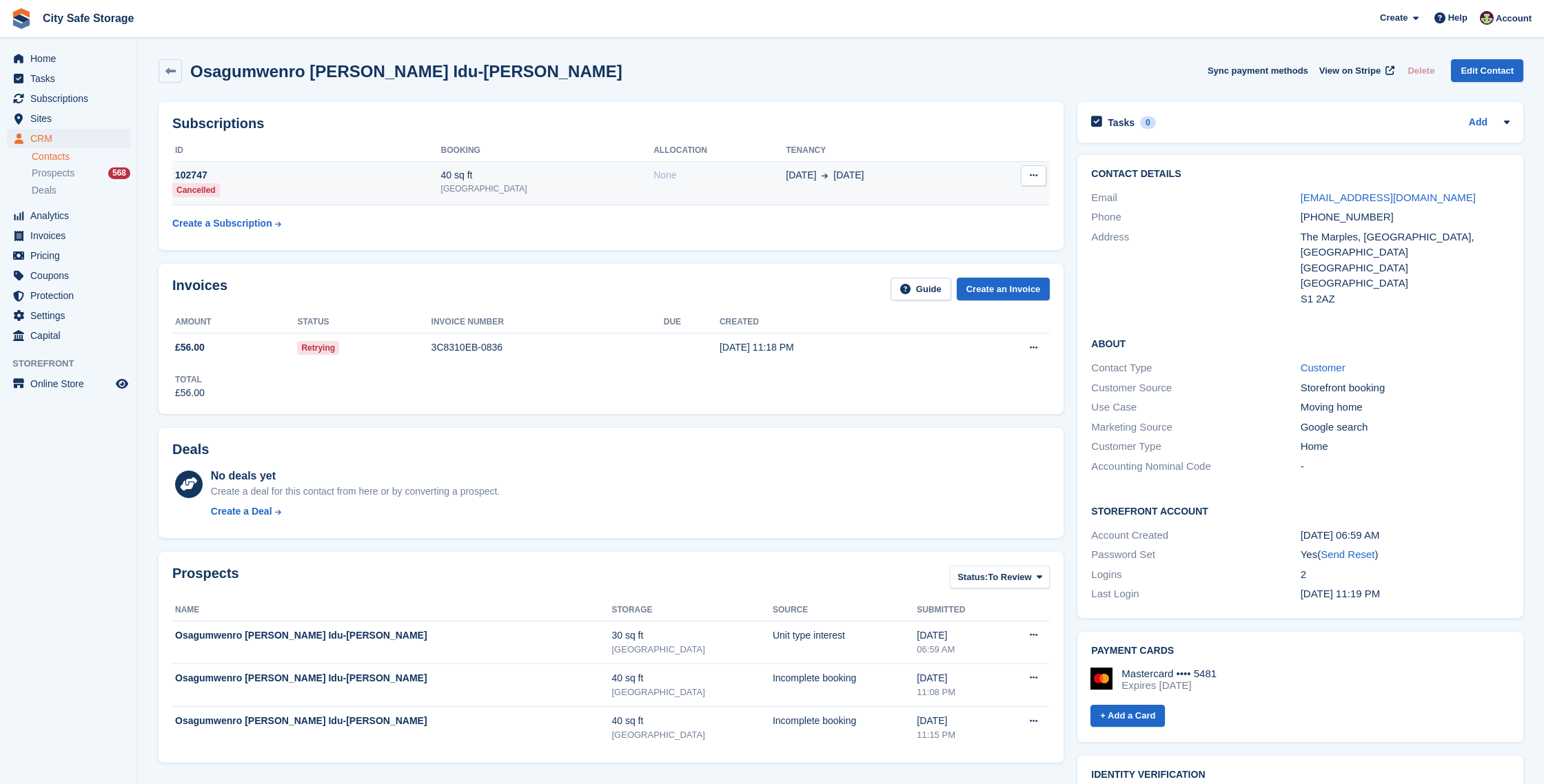
click at [367, 179] on div "102747" at bounding box center [306, 175] width 268 height 15
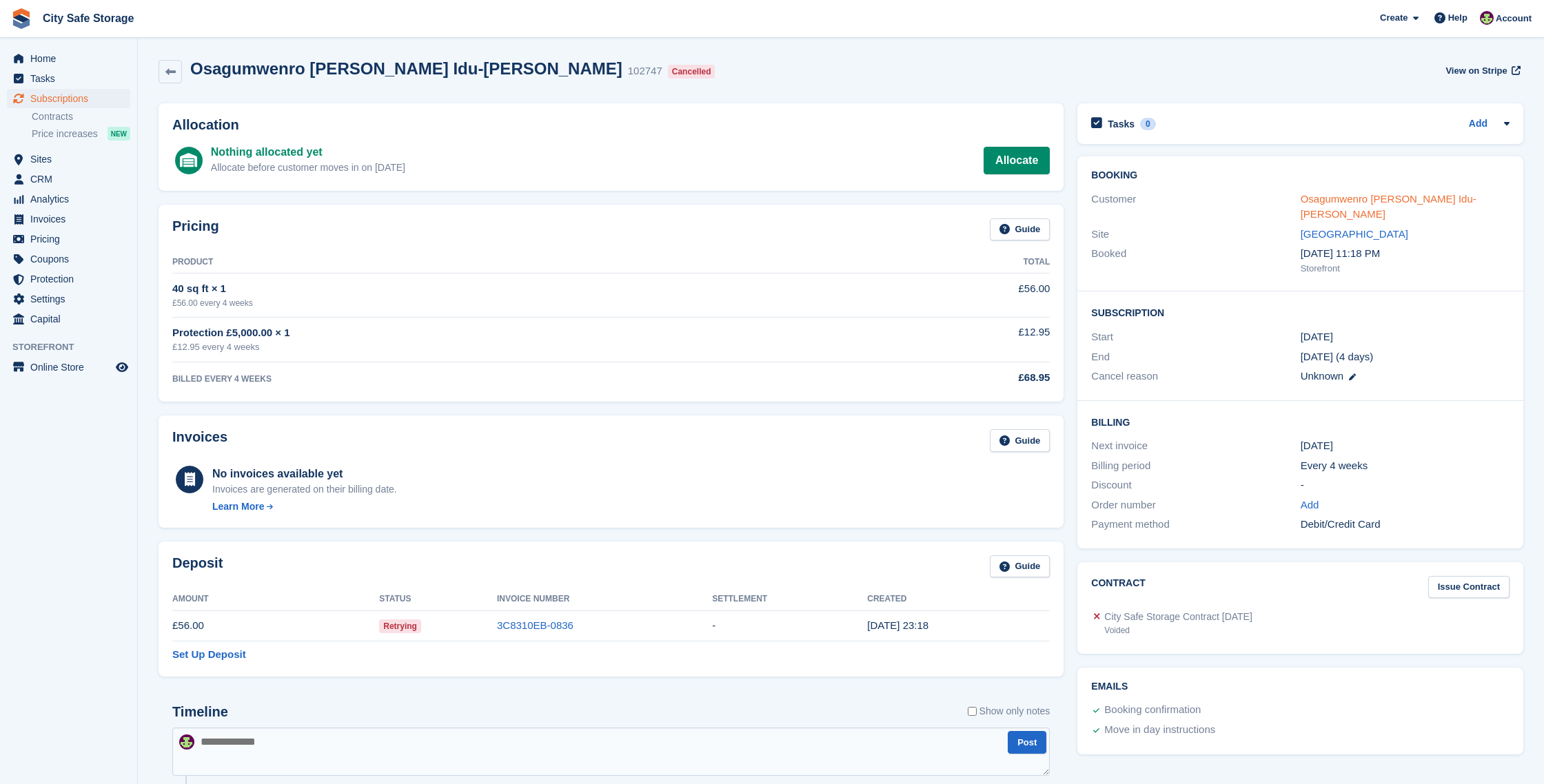
click at [1326, 196] on link "Osagumwenro [PERSON_NAME] Idu-[PERSON_NAME]" at bounding box center [1388, 207] width 176 height 28
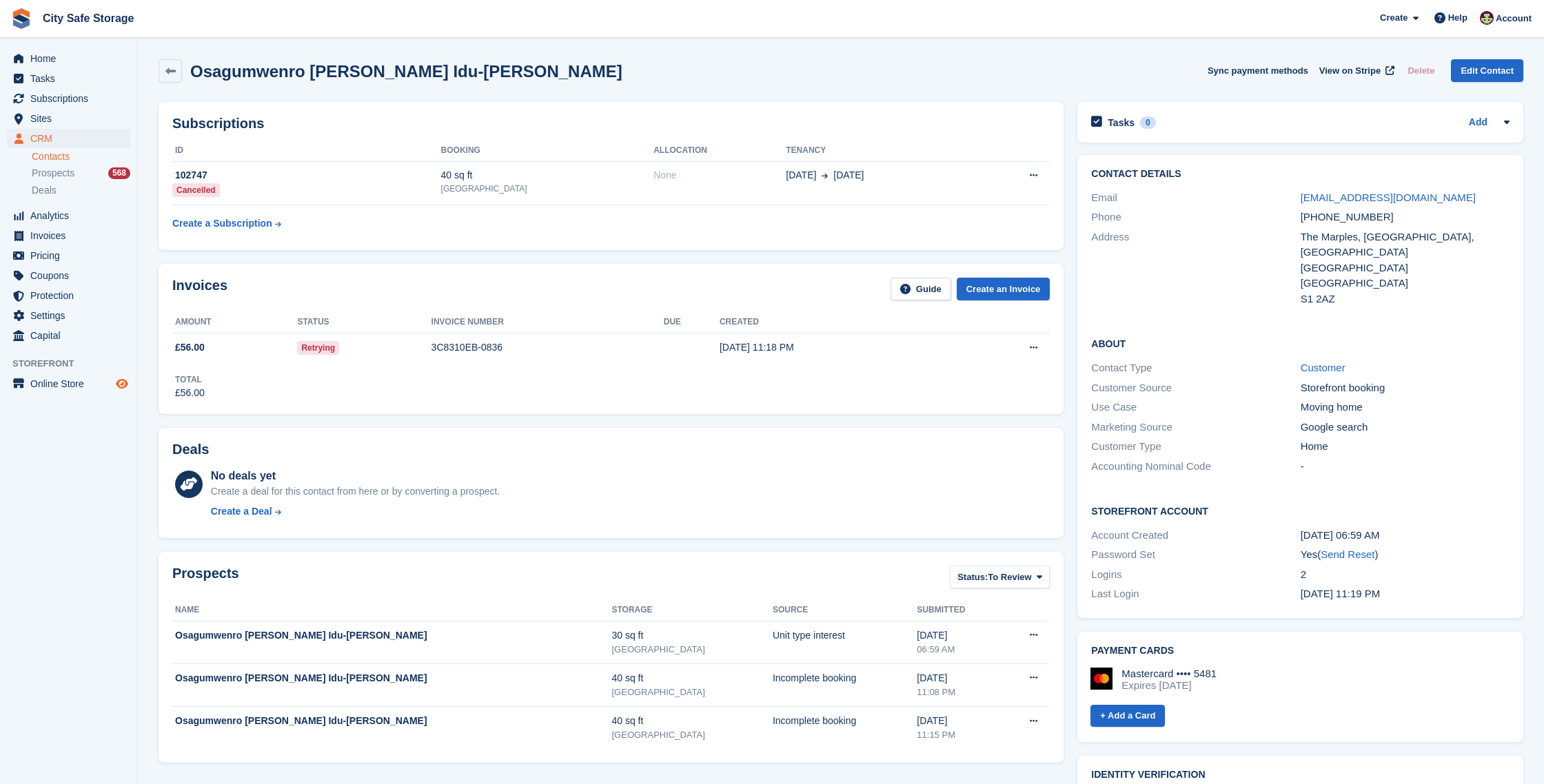
click at [119, 383] on icon "Preview store" at bounding box center [122, 383] width 12 height 11
click at [47, 60] on span "Home" at bounding box center [72, 58] width 83 height 20
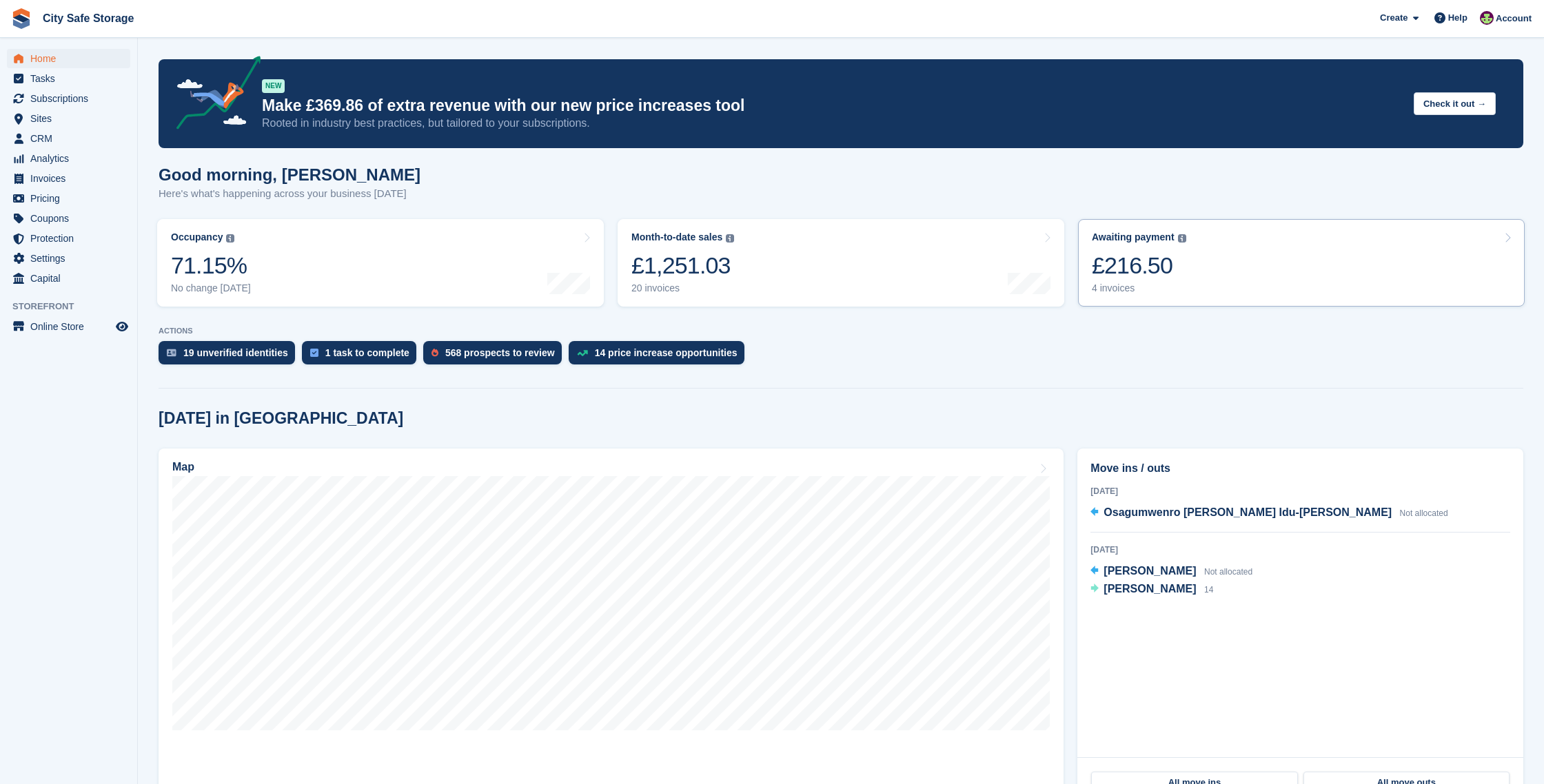
click at [1148, 264] on div "£216.50" at bounding box center [1139, 265] width 95 height 28
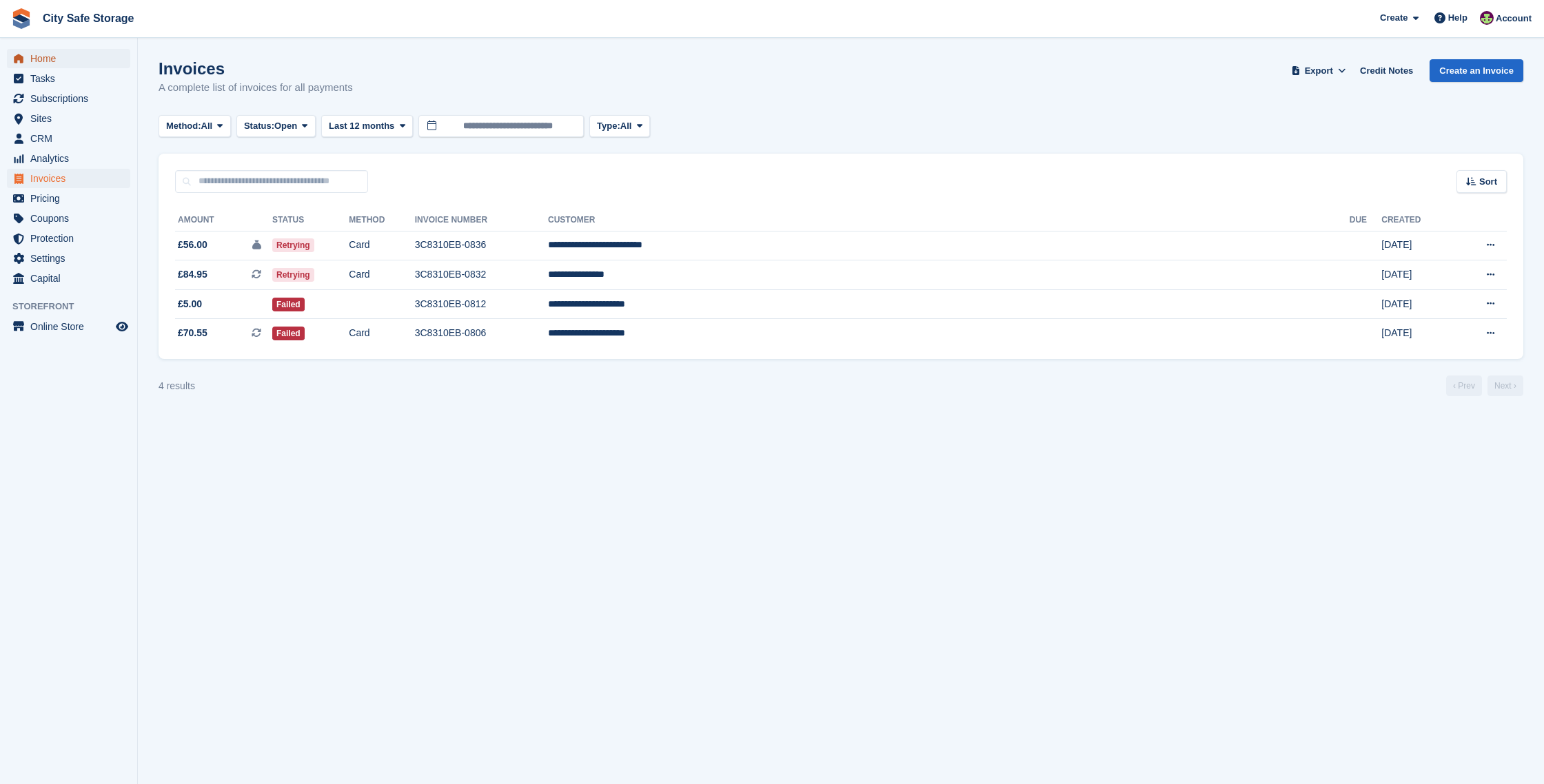
click at [52, 54] on span "Home" at bounding box center [72, 58] width 83 height 20
